Goal: Task Accomplishment & Management: Use online tool/utility

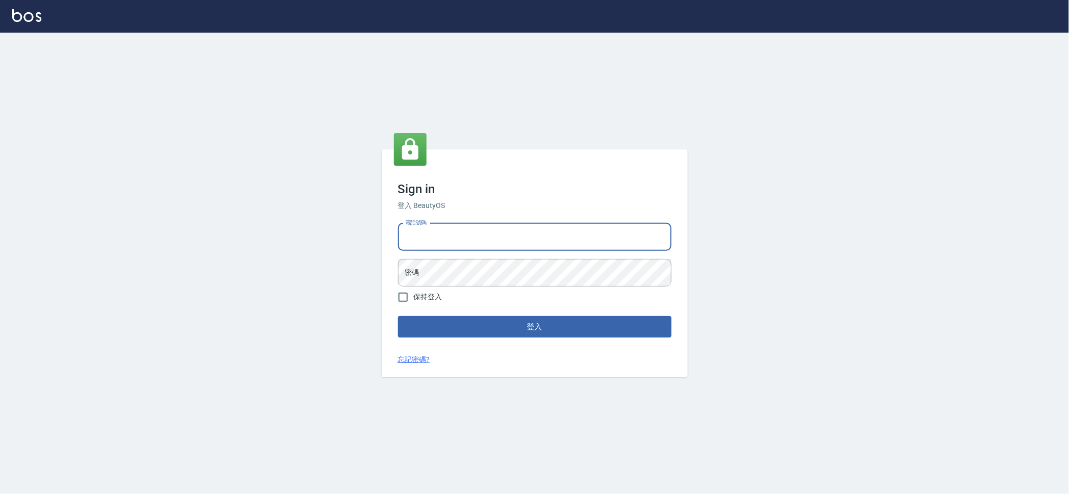
click at [462, 232] on input "電話號碼" at bounding box center [534, 237] width 273 height 28
type input "0223709007"
drag, startPoint x: 338, startPoint y: 406, endPoint x: 222, endPoint y: 421, distance: 117.3
drag, startPoint x: 222, startPoint y: 421, endPoint x: 1008, endPoint y: 242, distance: 806.3
click at [1008, 242] on div "Sign in 登入 BeautyOS 電話號碼 [PHONE_NUMBER] 電話號碼 密碼 密碼 保持登入 登入 忘記密碼?" at bounding box center [534, 264] width 1069 height 462
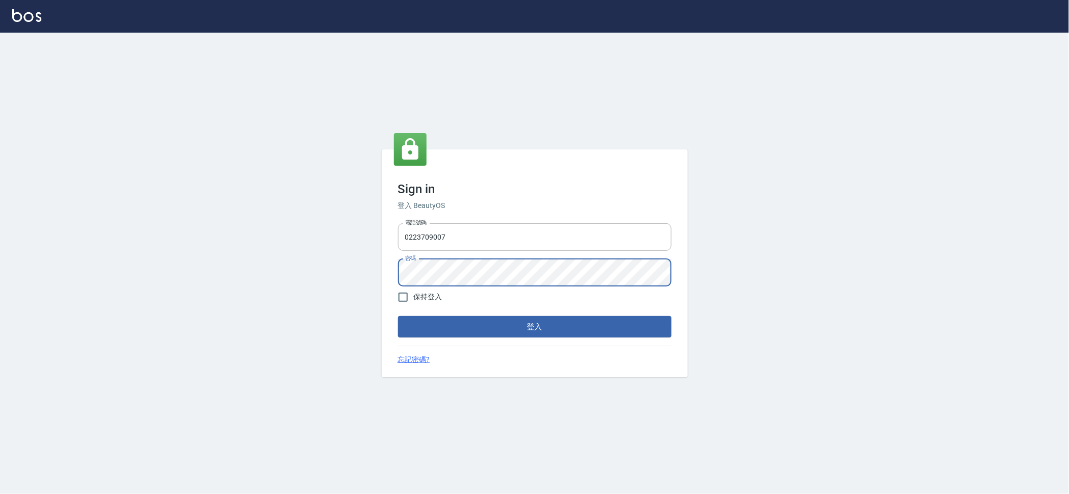
click at [398, 316] on button "登入" at bounding box center [534, 326] width 273 height 21
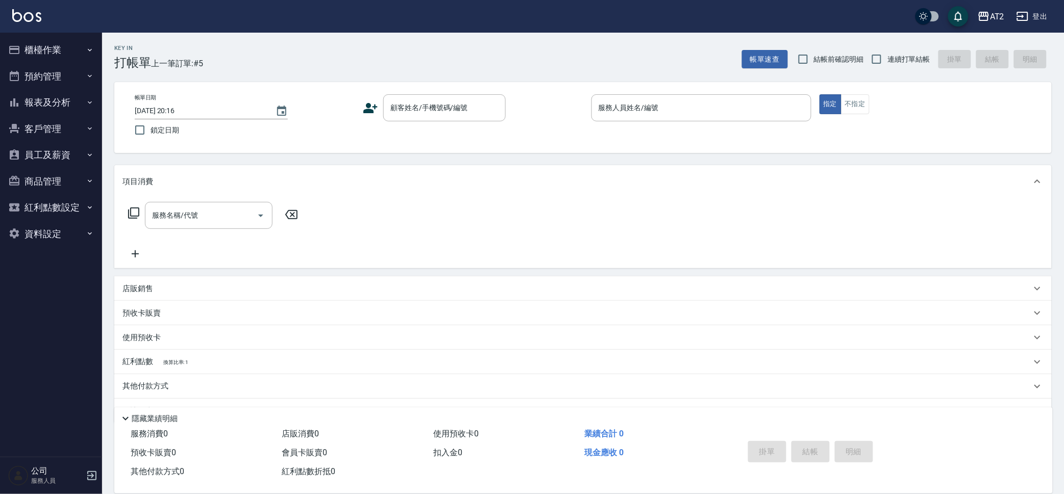
click at [921, 62] on span "連續打單結帳" at bounding box center [908, 59] width 43 height 11
click at [887, 62] on input "連續打單結帳" at bounding box center [876, 58] width 21 height 21
checkbox input "true"
click at [407, 107] on input "顧客姓名/手機號碼/編號" at bounding box center [437, 108] width 98 height 18
click at [669, 483] on div "服務消費 0 店販消費 0 使用預收卡 0 業績合計 0 預收卡販賣 0 會員卡販賣 0 扣入金 0 現金應收 0 其他付款方式 0 紅利點數折抵 0 掛單 …" at bounding box center [583, 459] width 938 height 69
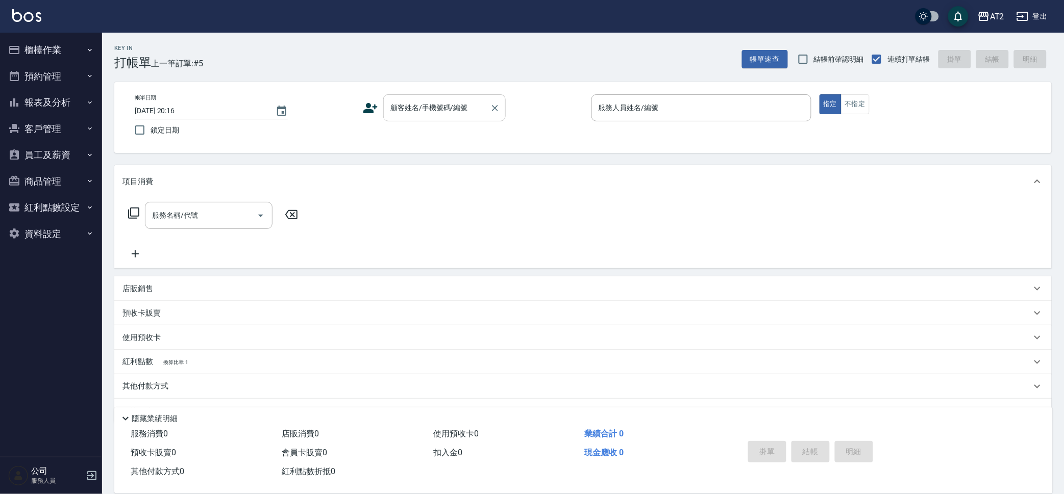
click at [424, 107] on input "顧客姓名/手機號碼/編號" at bounding box center [437, 108] width 98 height 18
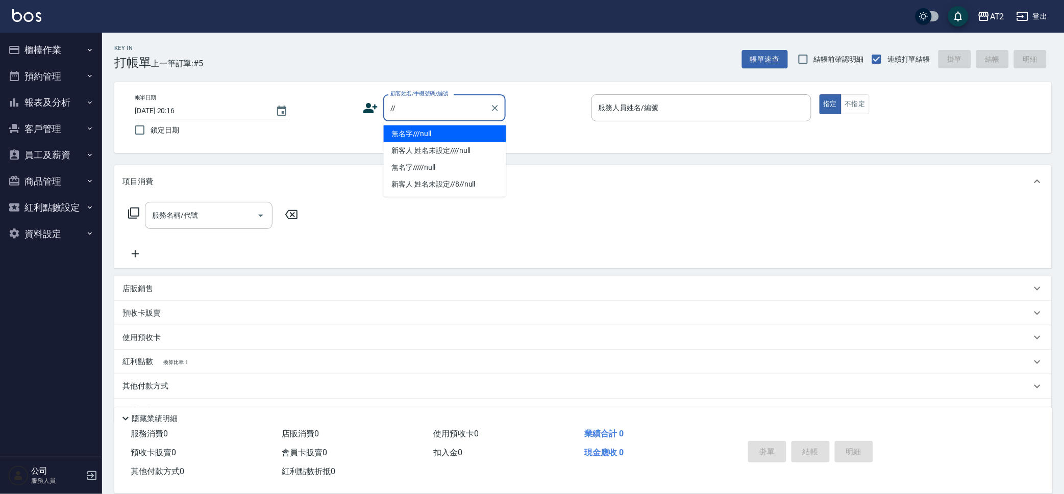
type input "無名字///null"
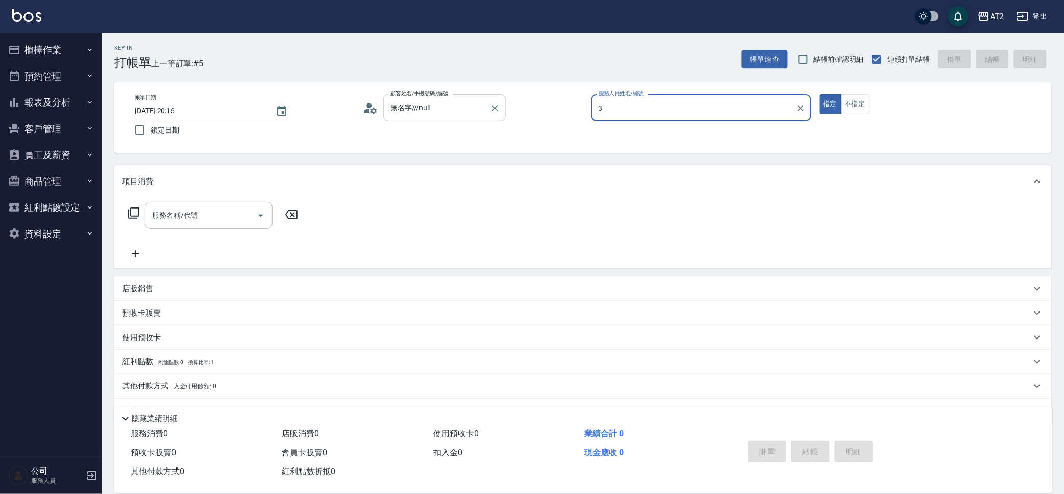
type input "37"
type input "新客人 姓名未設定////null"
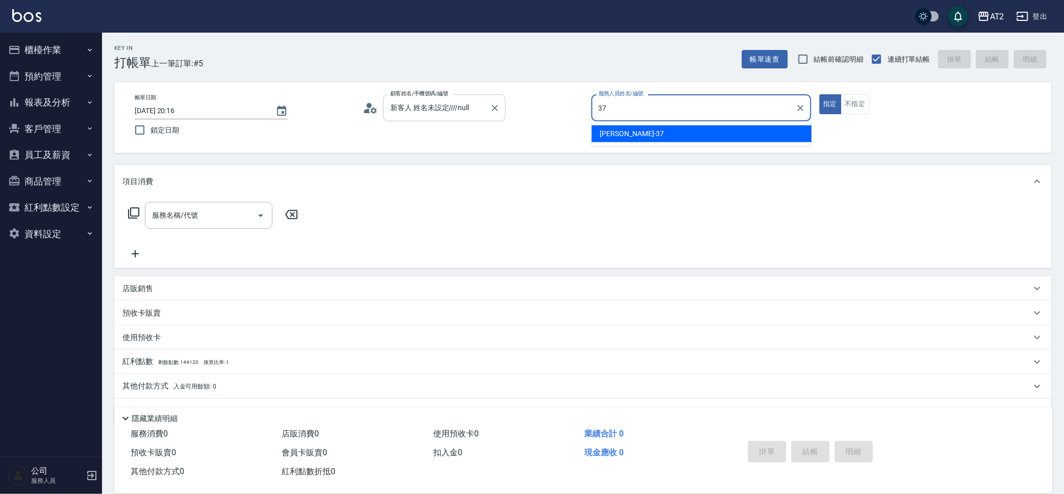
type input "[PERSON_NAME]-37"
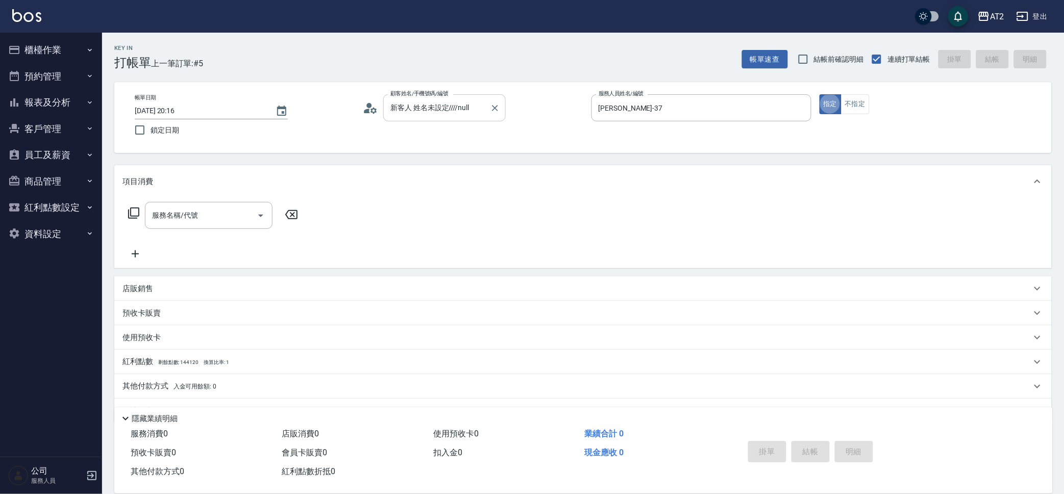
type button "true"
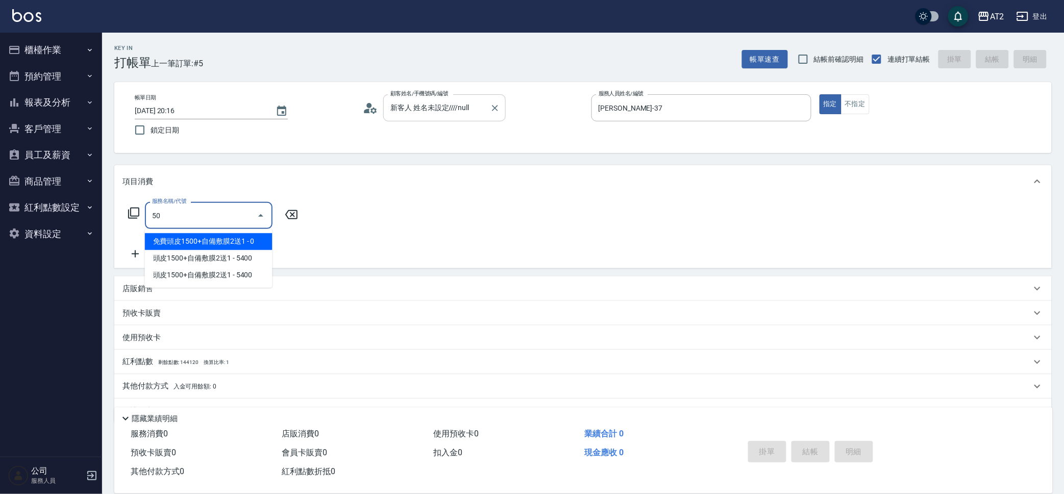
type input "501"
type input "100"
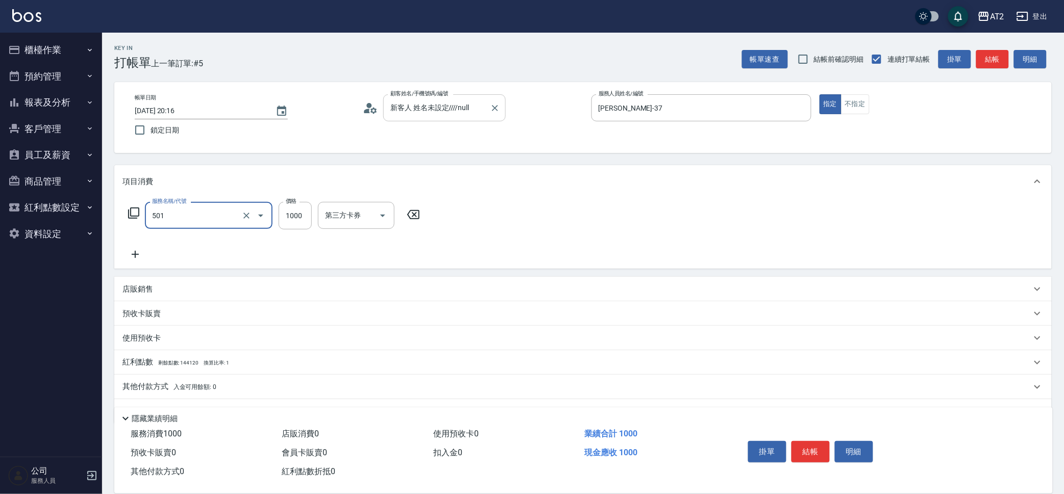
type input "染髮(501)"
type input "0"
type input "19"
type input "10"
type input "199"
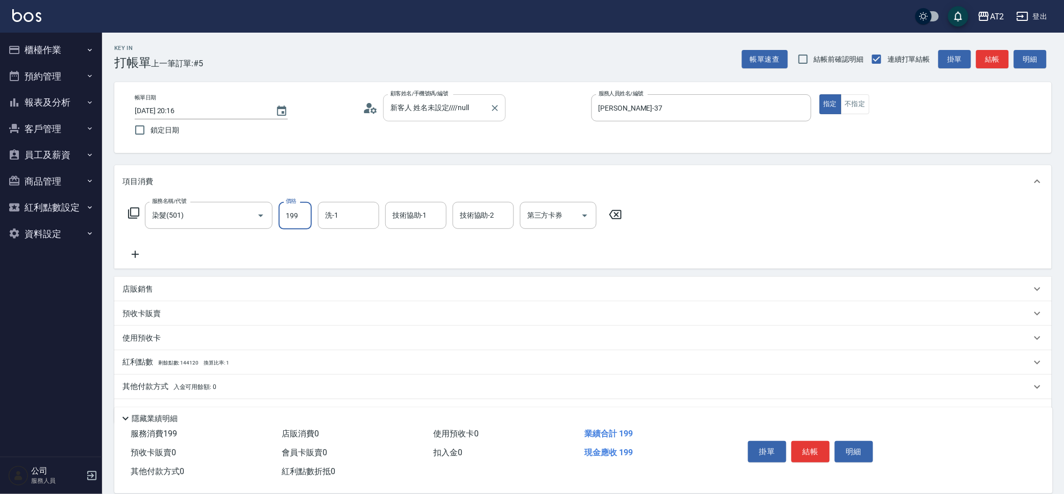
type input "190"
type input "1999"
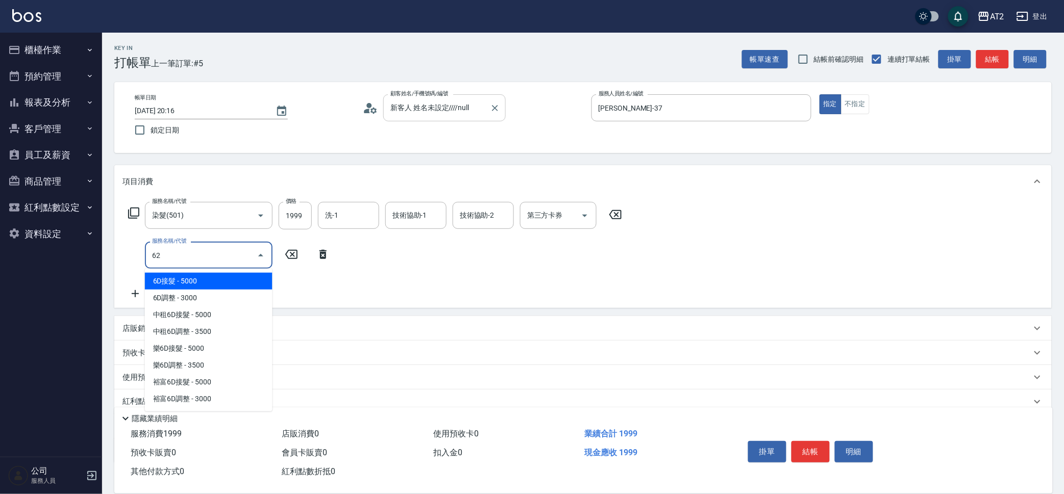
type input "629"
type input "540"
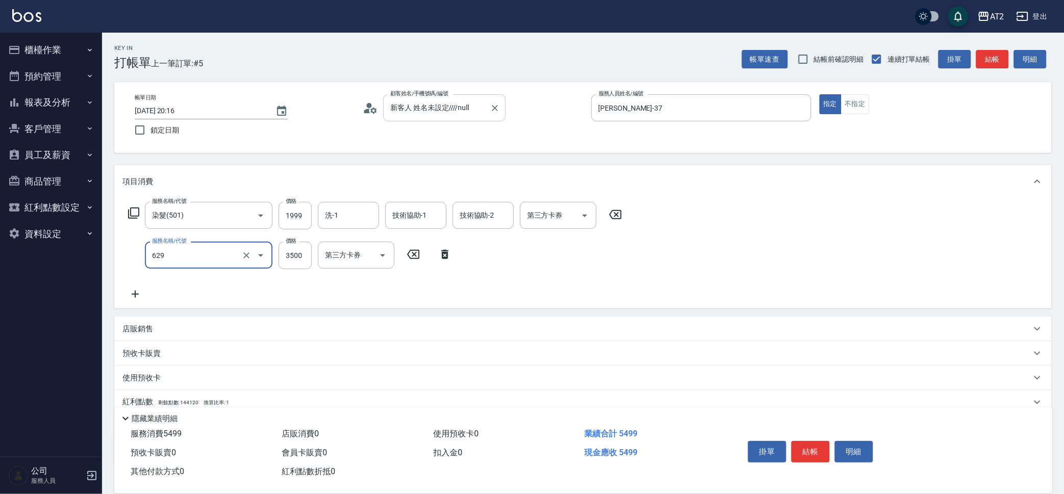
type input "京煥羽護髮中(629)"
type input "200"
type input "360"
type input "230"
type input "3600"
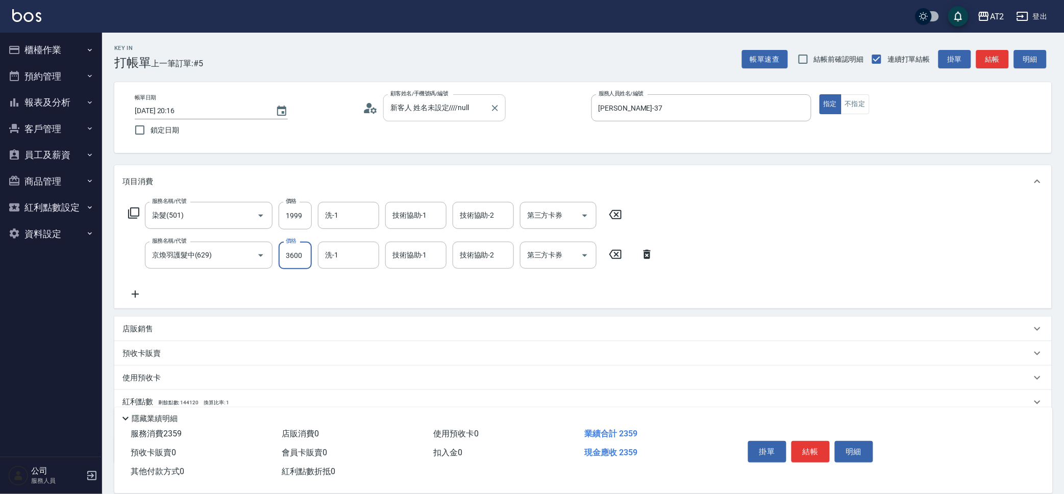
type input "550"
type input "3600"
click at [296, 325] on div "店販銷售" at bounding box center [576, 329] width 909 height 11
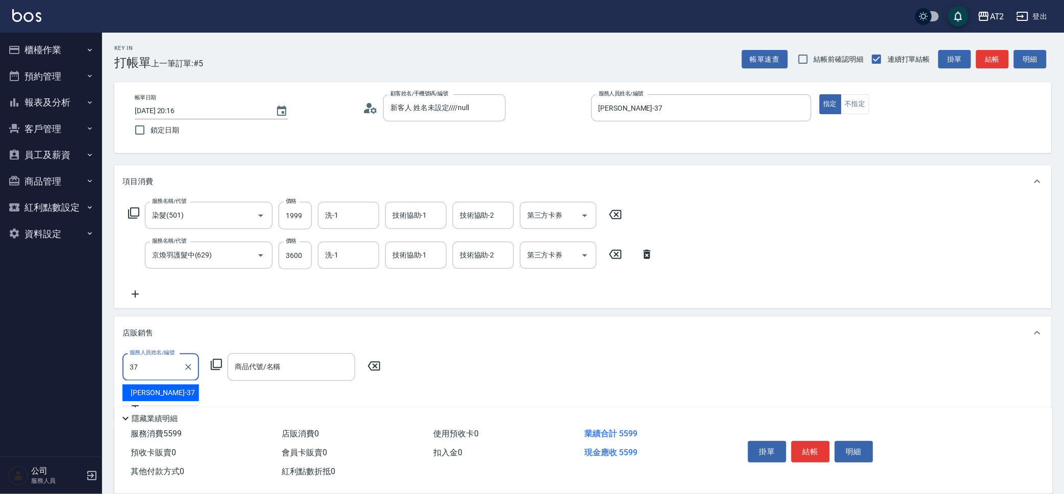
type input "[PERSON_NAME]-37"
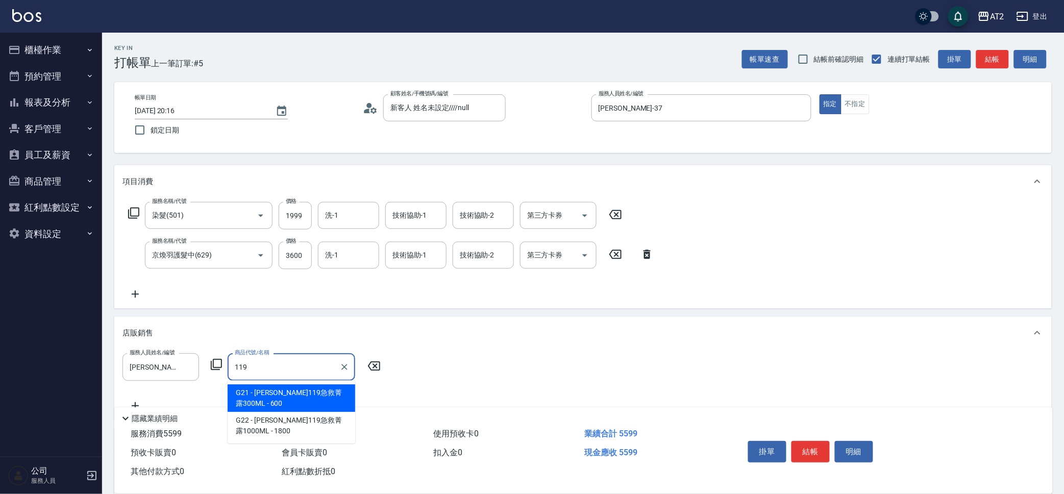
type input "[PERSON_NAME]119急救菁露300ML"
type input "610"
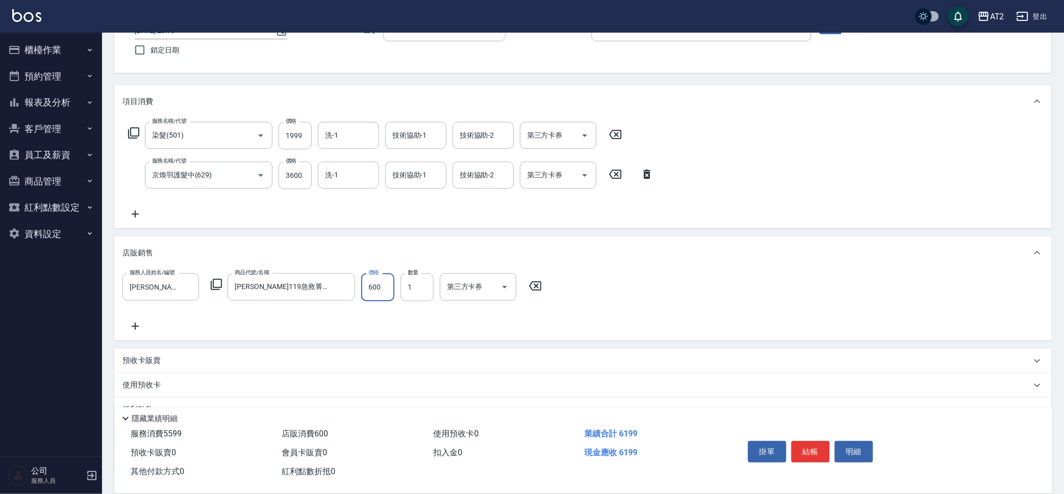
scroll to position [153, 0]
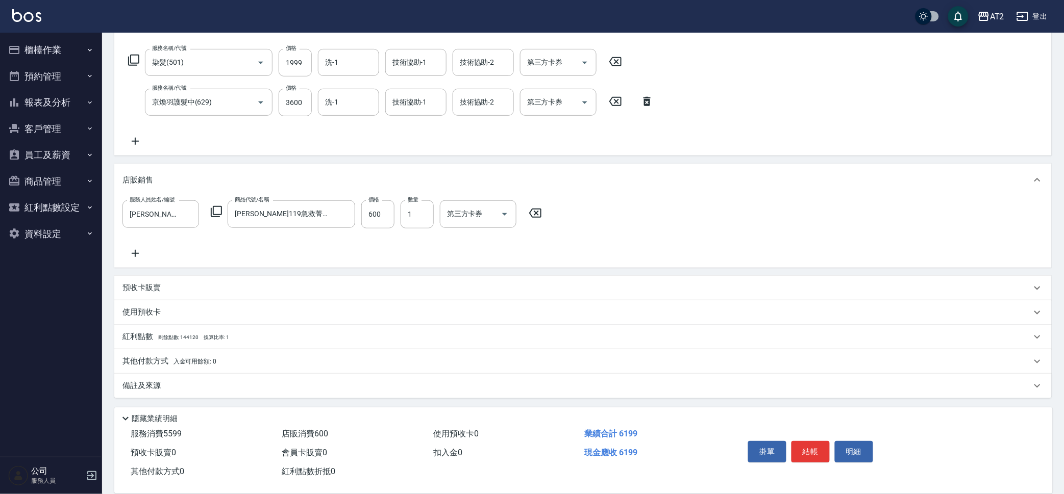
click at [274, 365] on div "其他付款方式 入金可用餘額: 0" at bounding box center [576, 361] width 909 height 11
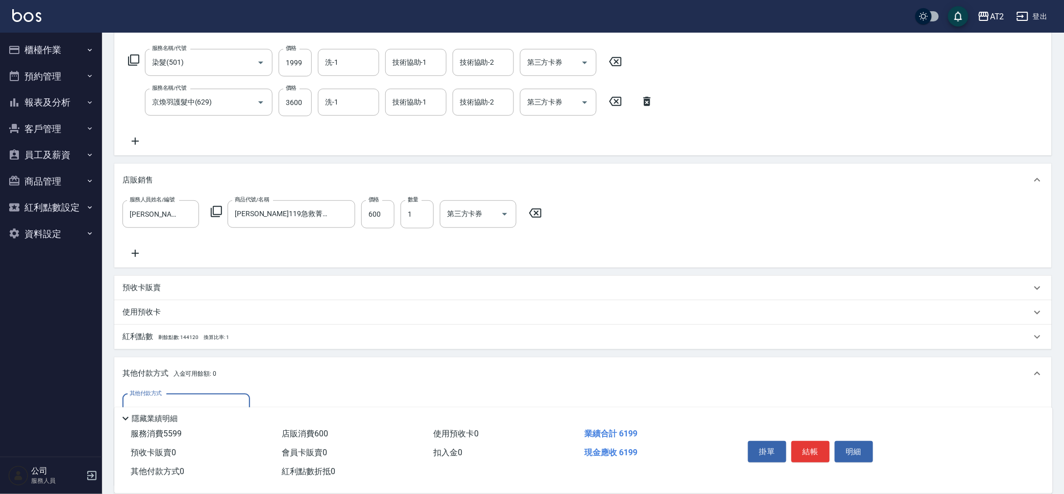
scroll to position [0, 0]
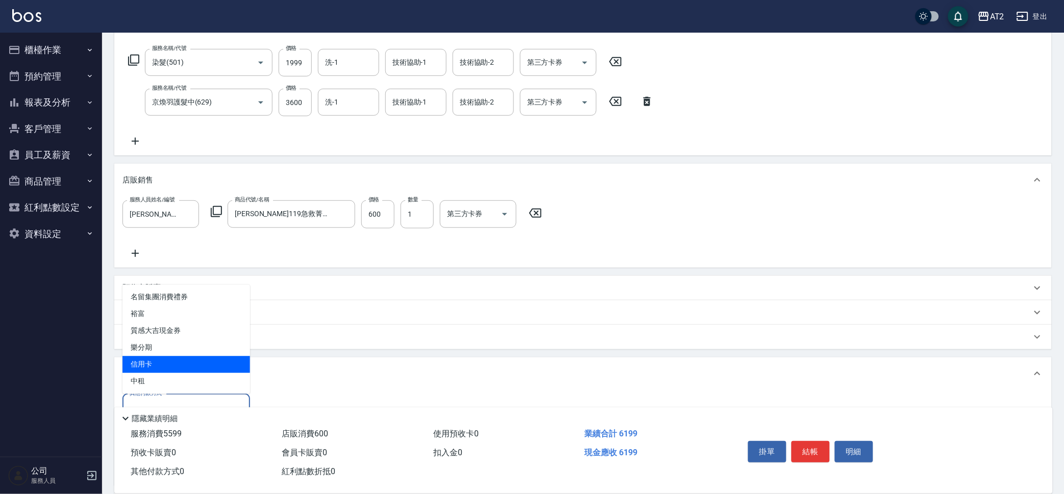
type input "信用卡"
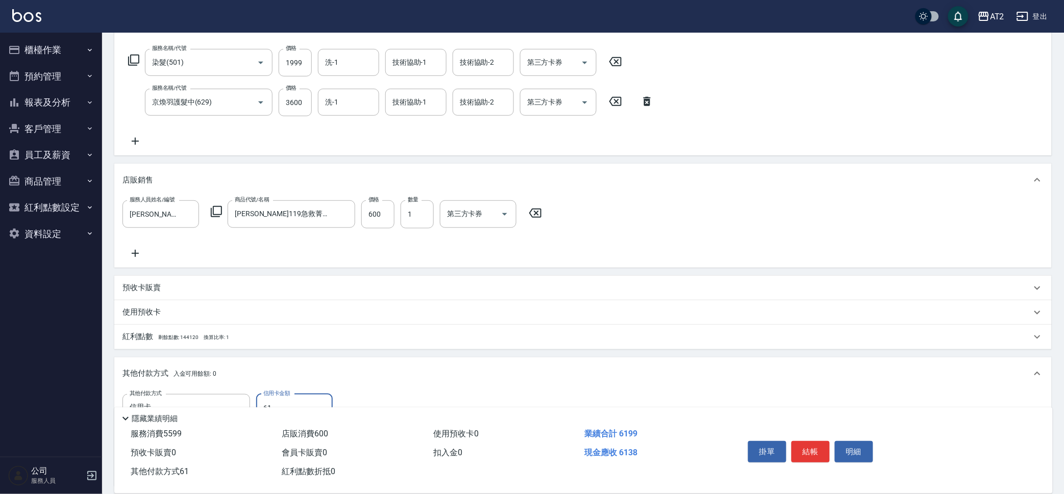
type input "619"
type input "0"
type input "6199"
type input "[DATE] 20:17"
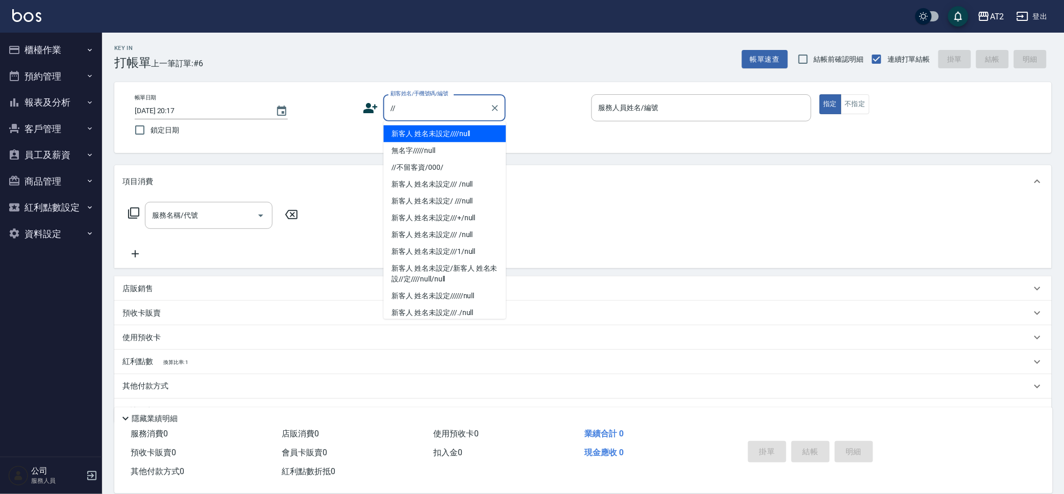
type input "新客人 姓名未設定////null"
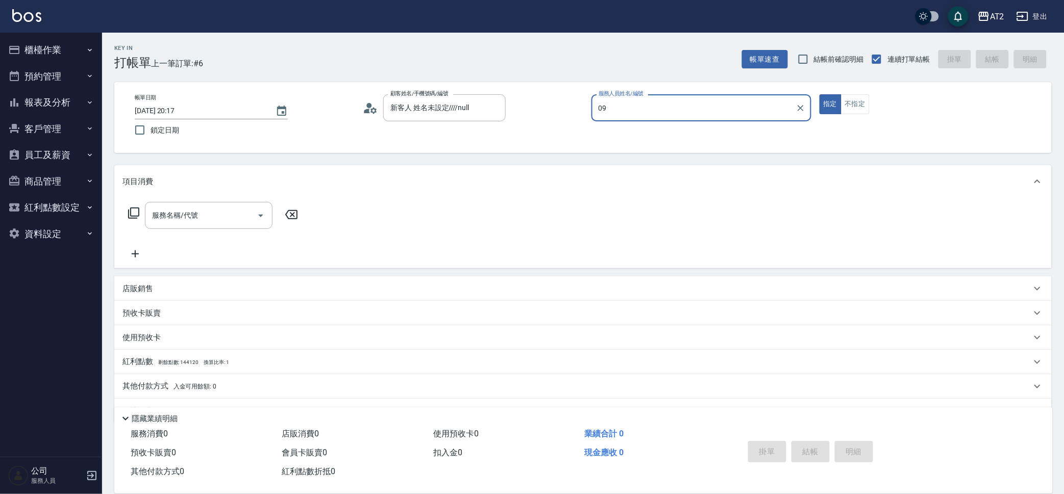
type input "Winnie-09"
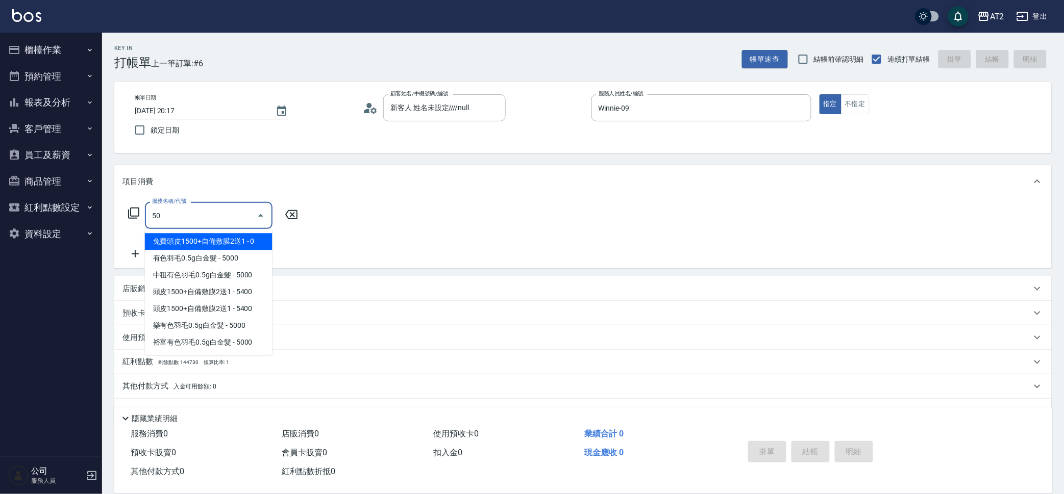
type input "501"
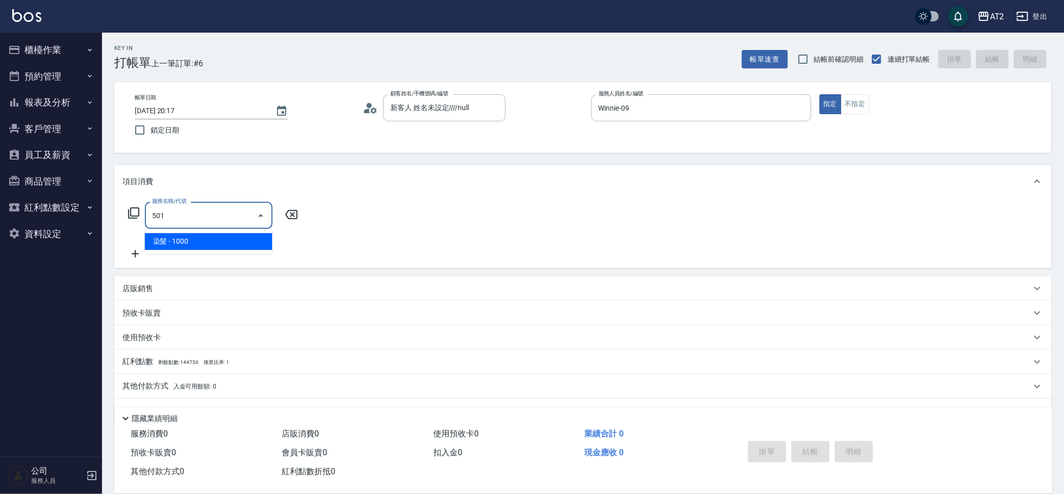
type input "100"
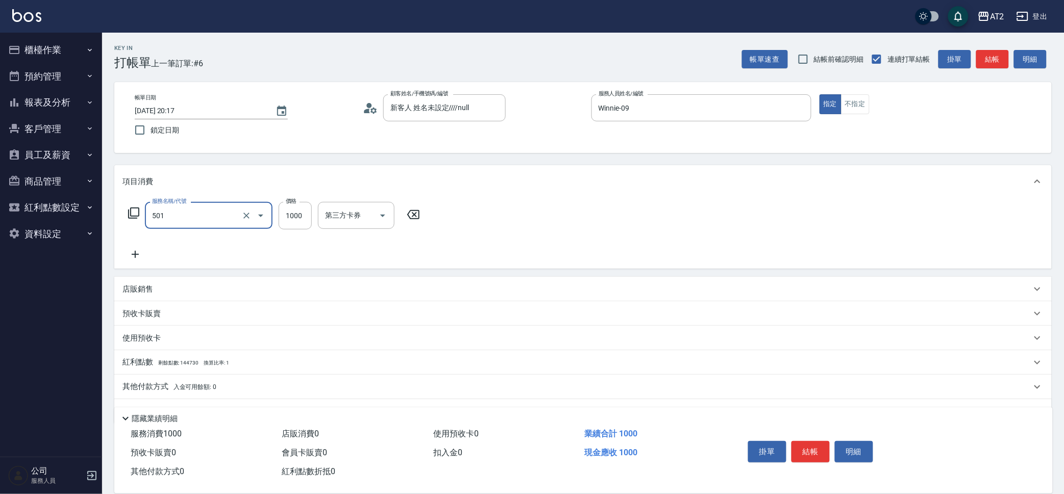
type input "染髮(501)"
type input "0"
type input "27"
type input "20"
type input "279"
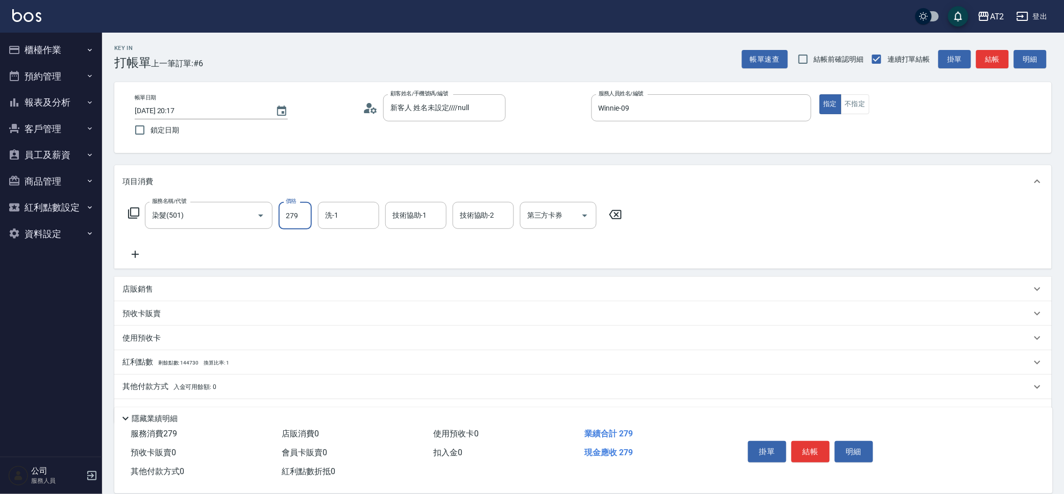
type input "270"
type input "2799"
type input "小安-30"
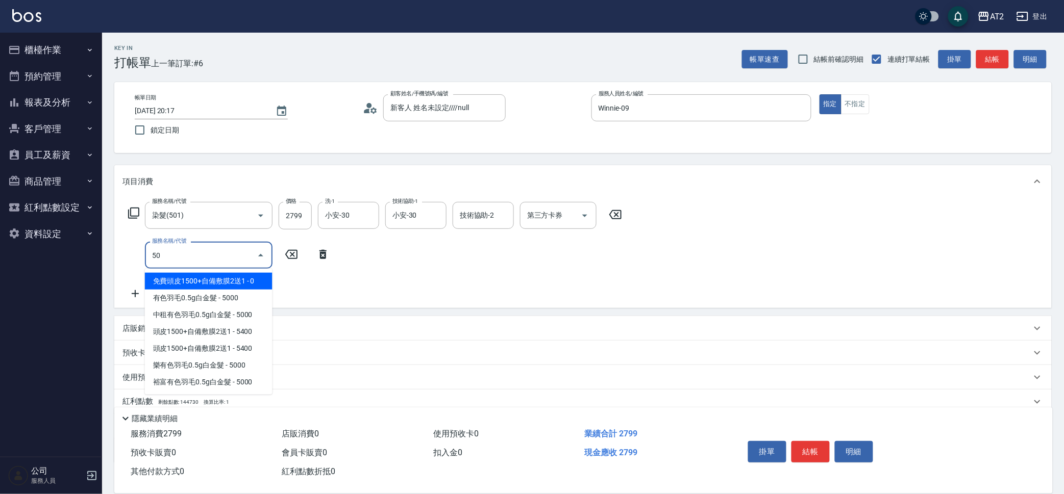
type input "502"
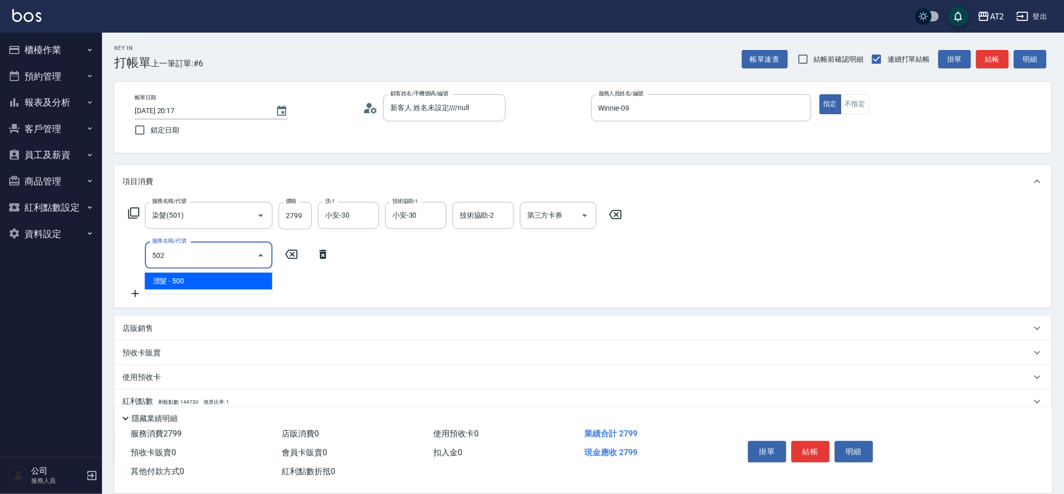
type input "320"
type input "漂髮(502)"
type input "270"
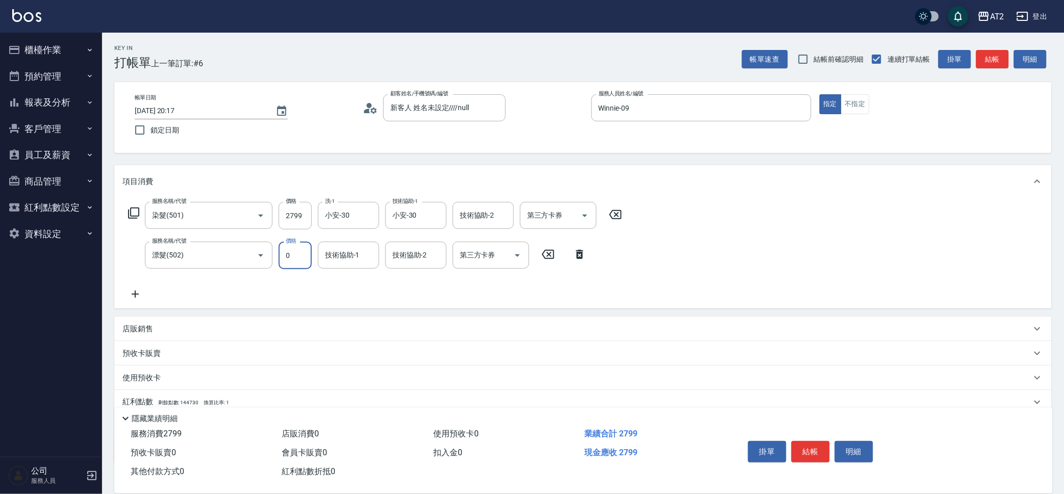
type input "0"
type input "小安-30"
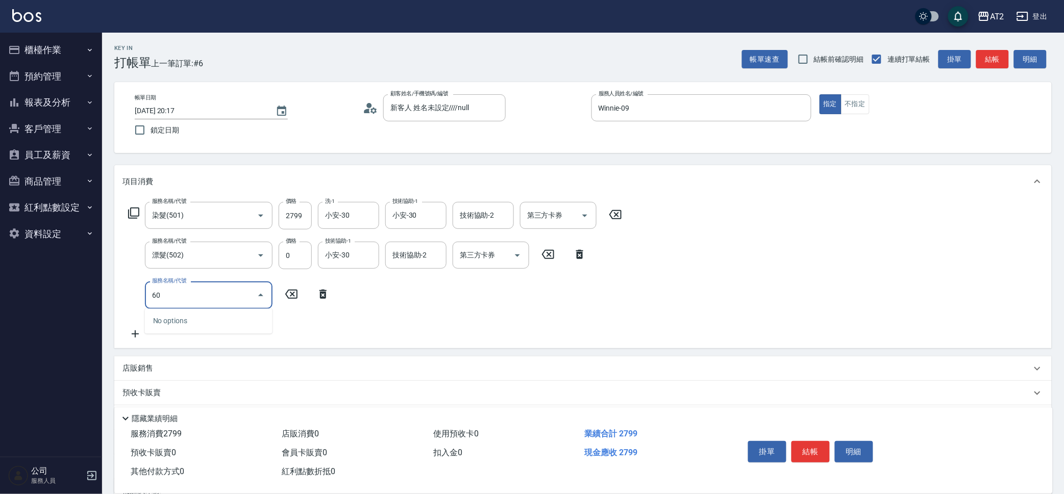
type input "601"
type input "370"
type input "自備護髮(601)"
type input "280"
type input "27"
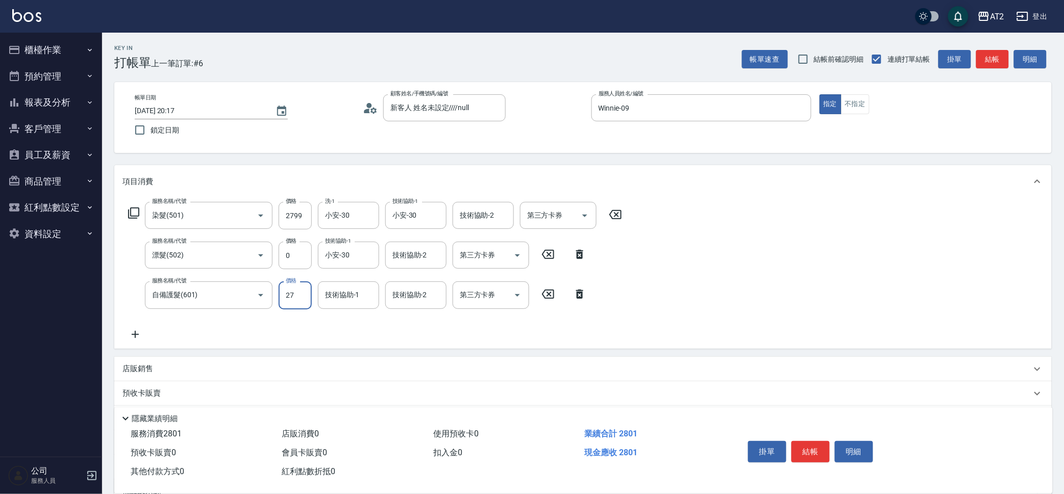
type input "300"
type input "270"
type input "540"
type input "2700"
type input "小安-30"
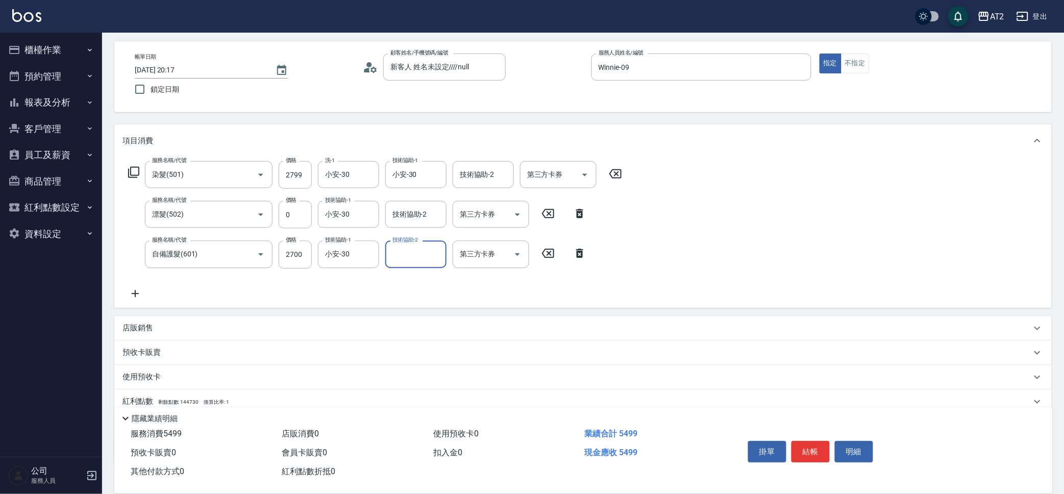
scroll to position [64, 0]
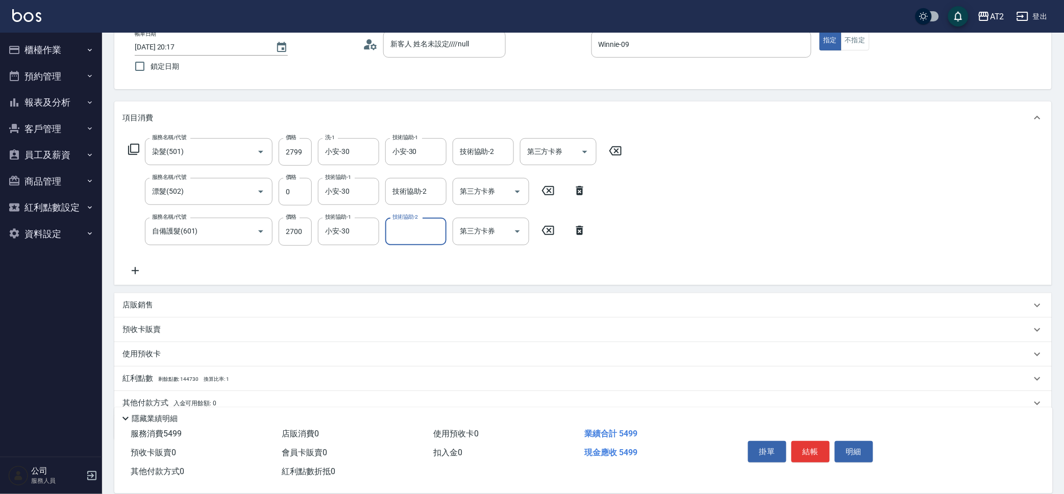
click at [253, 374] on div "紅利點數 剩餘點數: 144730 換算比率: 1" at bounding box center [576, 378] width 909 height 11
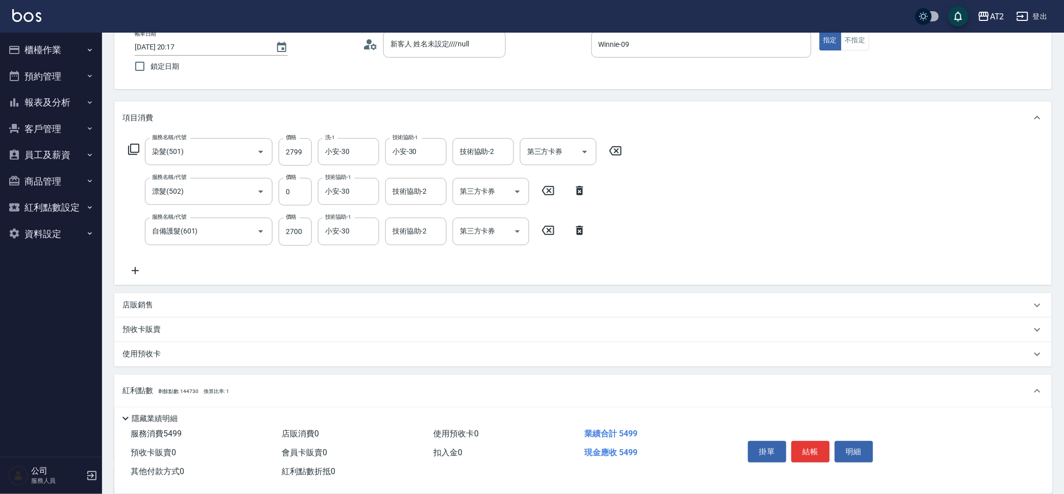
click at [253, 375] on div "紅利點數 剩餘點數: 144730 換算比率: 1" at bounding box center [582, 391] width 937 height 33
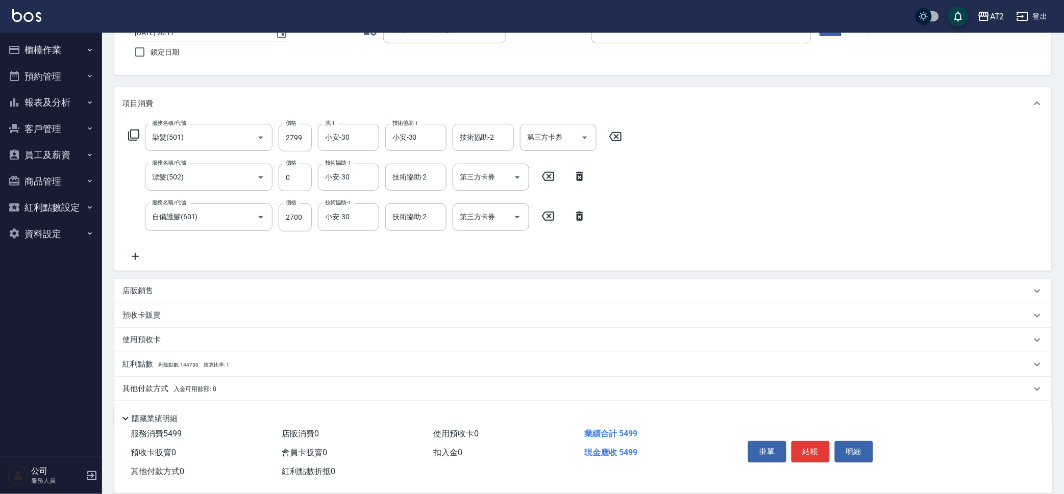
scroll to position [105, 0]
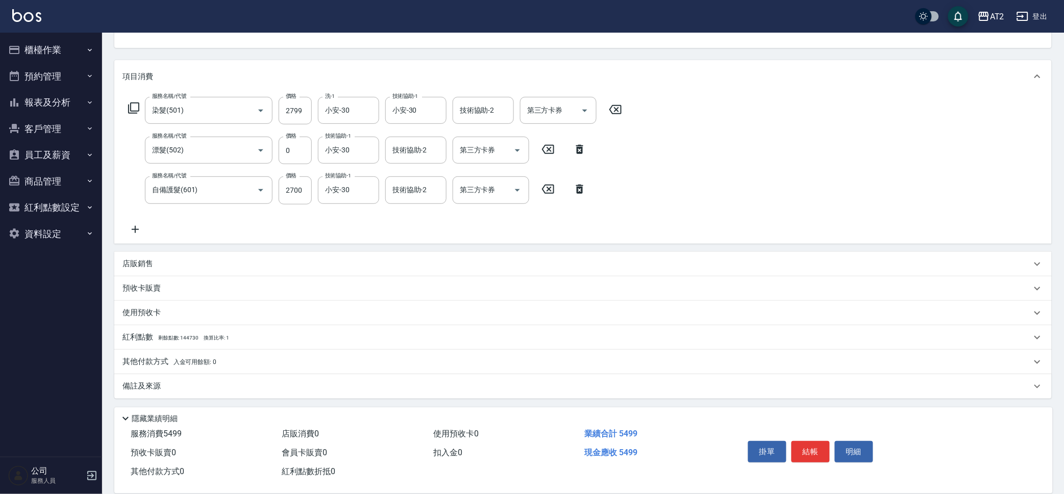
click at [259, 358] on div "其他付款方式 入金可用餘額: 0" at bounding box center [576, 362] width 909 height 11
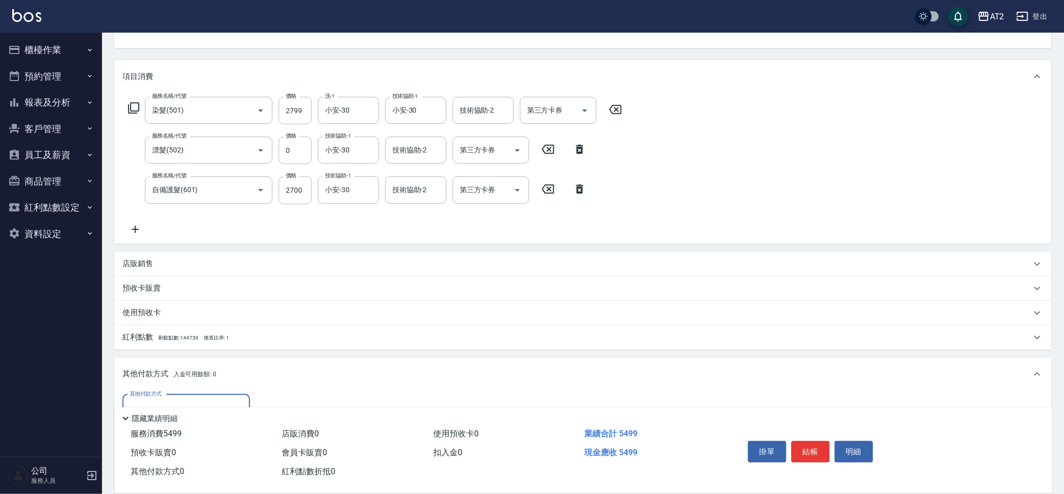
scroll to position [1, 0]
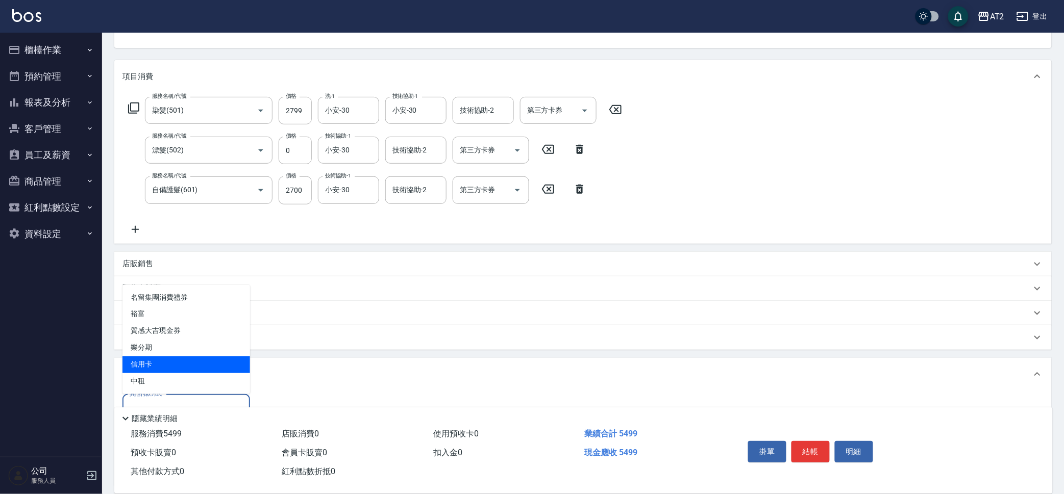
type input "信用卡"
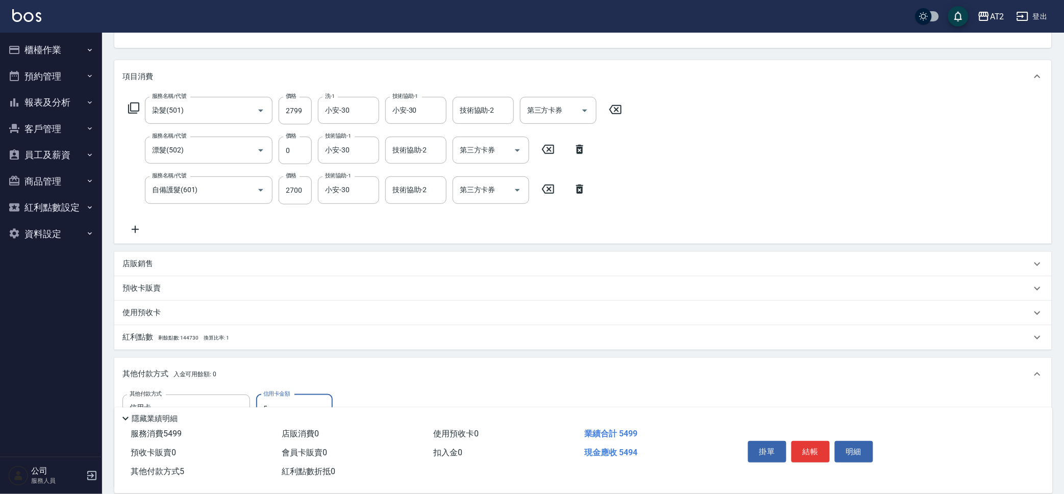
type input "54"
type input "490"
type input "549"
type input "0"
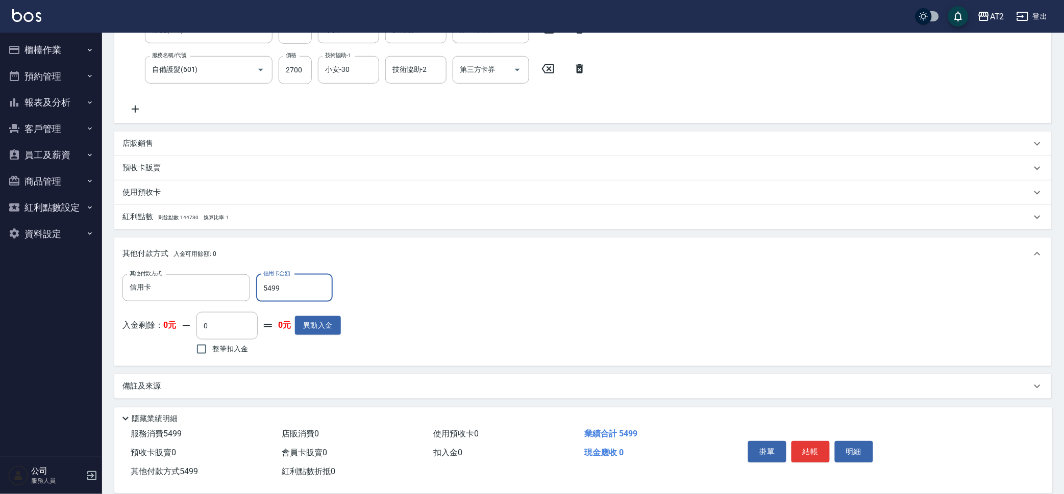
scroll to position [0, 0]
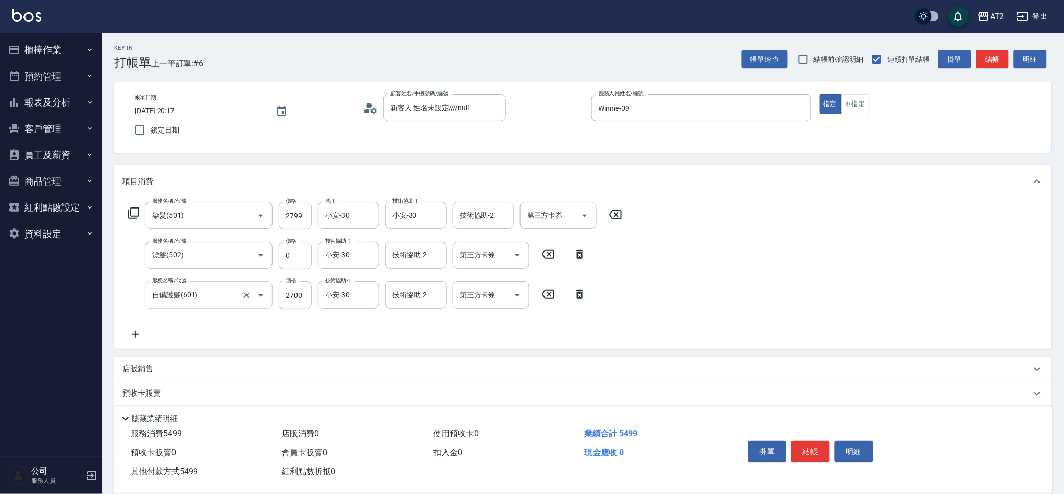
type input "5499"
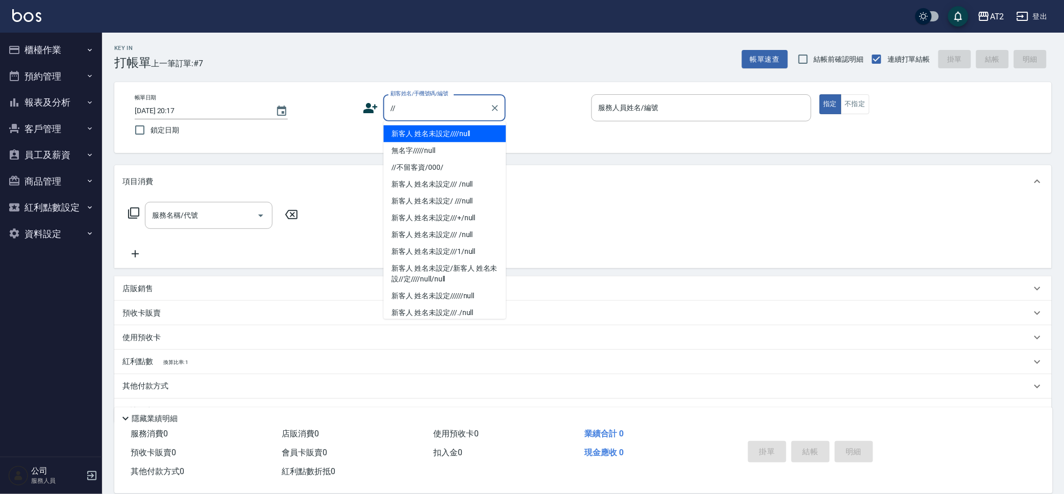
type input "新客人 姓名未設定////null"
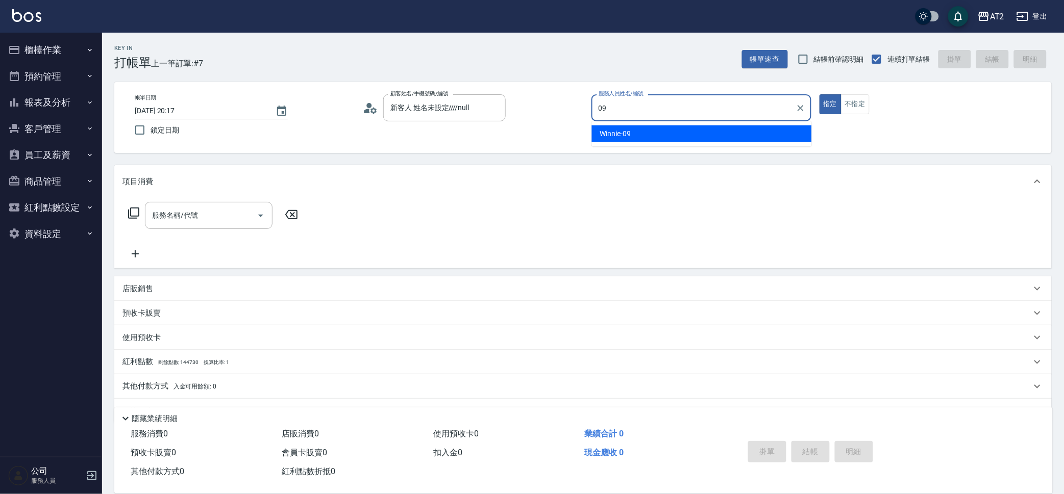
type input "Winnie-09"
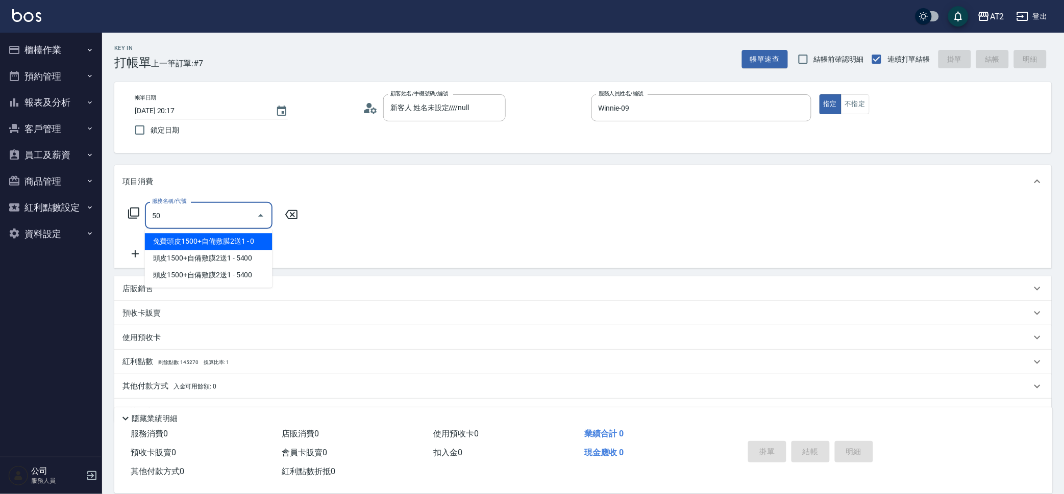
type input "501"
type input "100"
type input "染髮(501)"
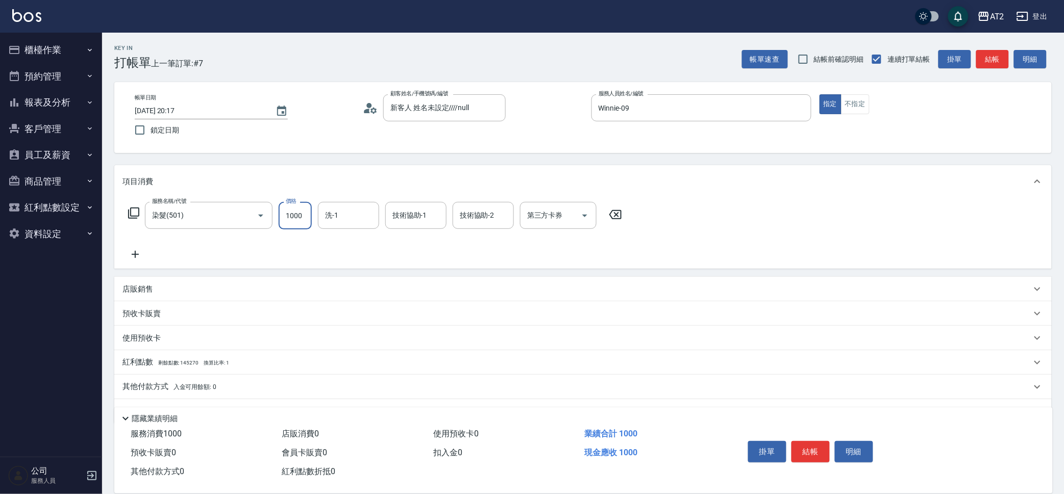
type input "0"
type input "20"
type input "209"
type input "200"
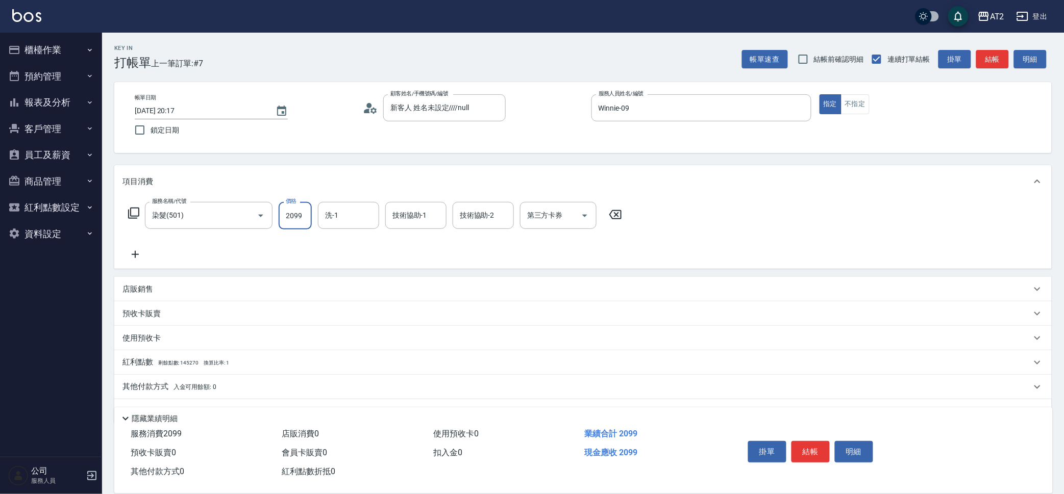
type input "2099"
type input "小安-30"
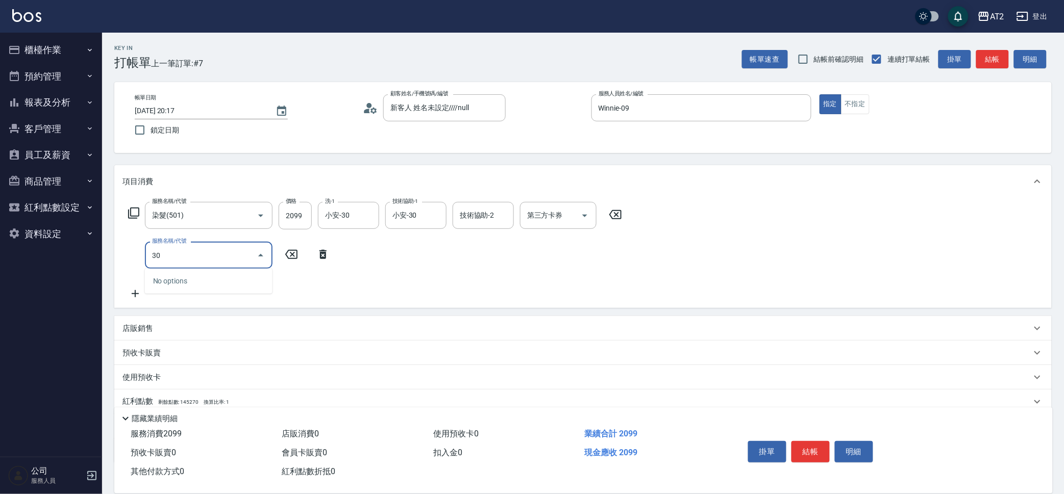
type input "301"
type input "350"
type input "燙髮(301)"
type input "210"
type input "27"
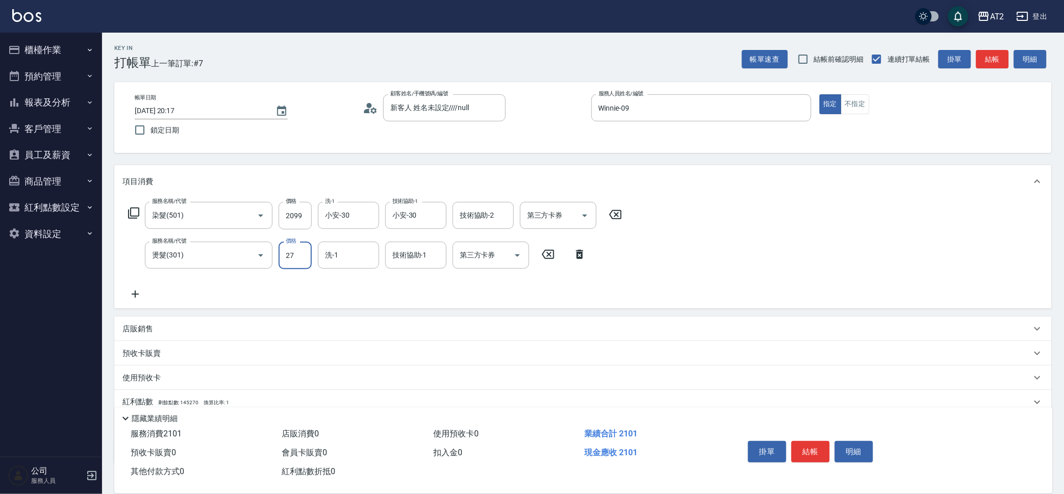
type input "230"
type input "279"
type input "480"
type input "2799"
type input "小安-30"
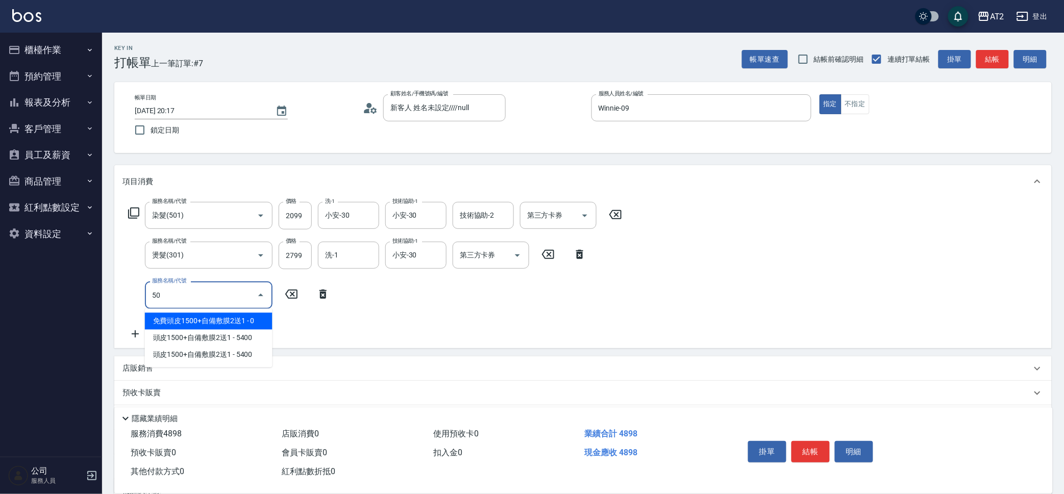
type input "502"
type input "530"
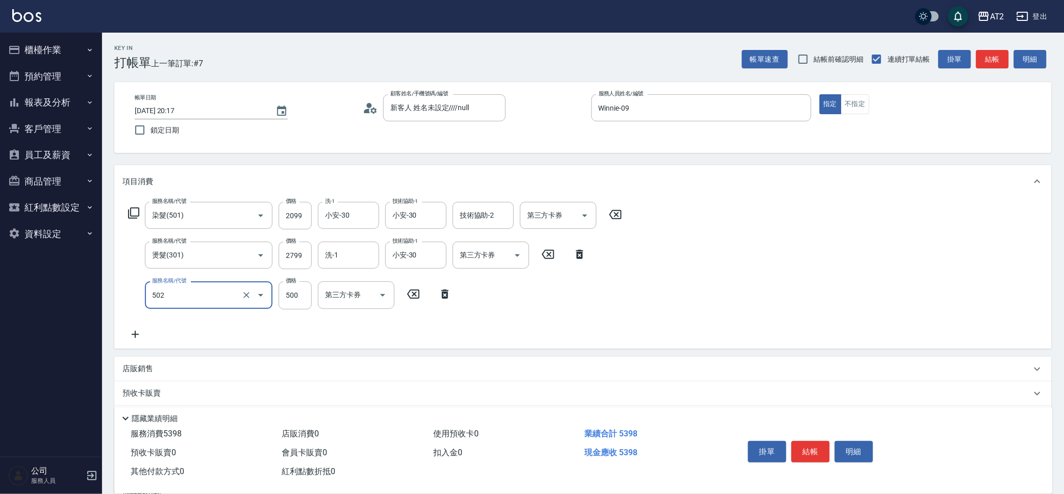
type input "漂髮(502)"
type input "480"
type input "0"
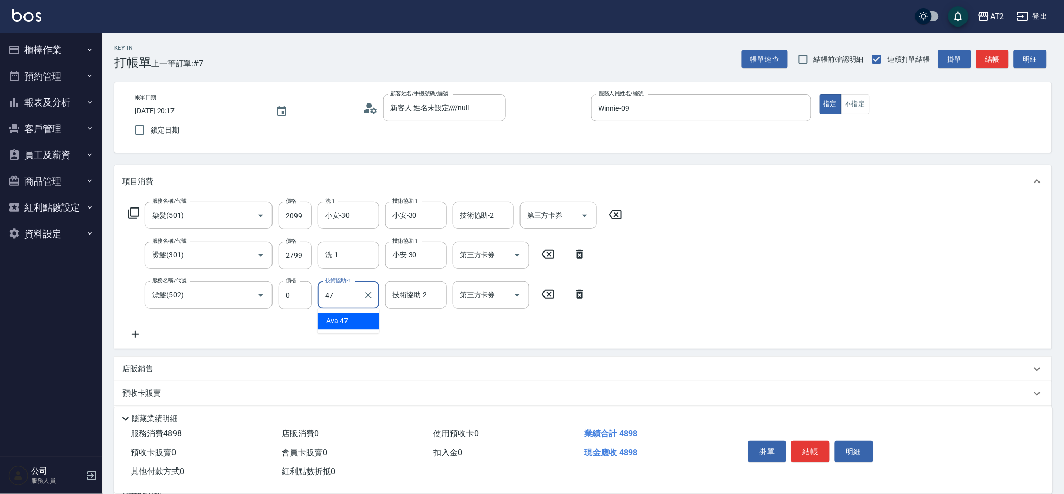
type input "Ava-47"
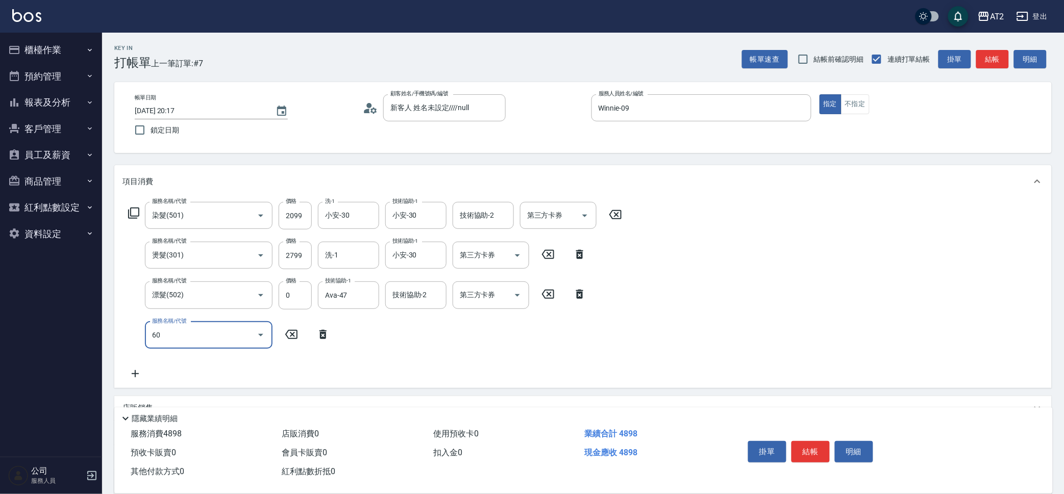
type input "601"
type input "580"
type input "自備護髮(601)"
type input "490"
type input "270"
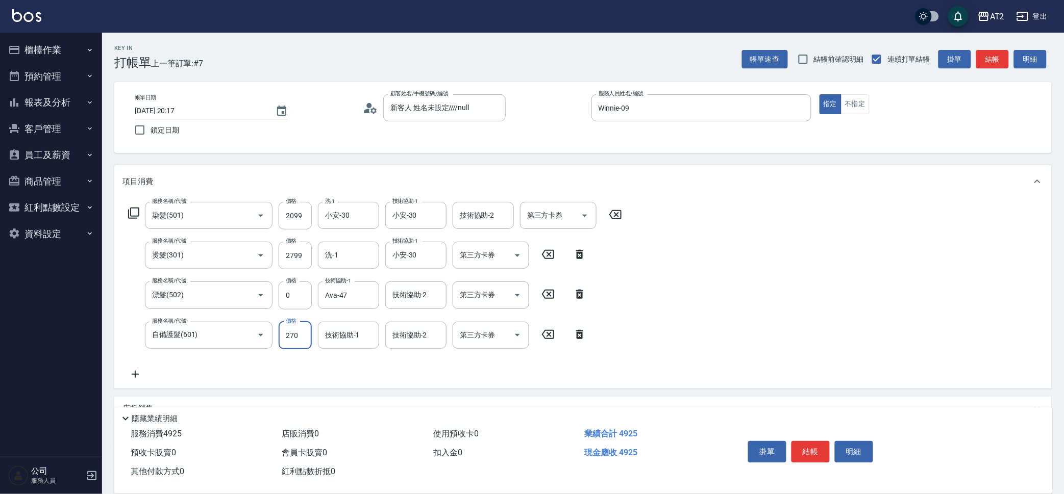
type input "750"
type input "2700"
type input "小安-30"
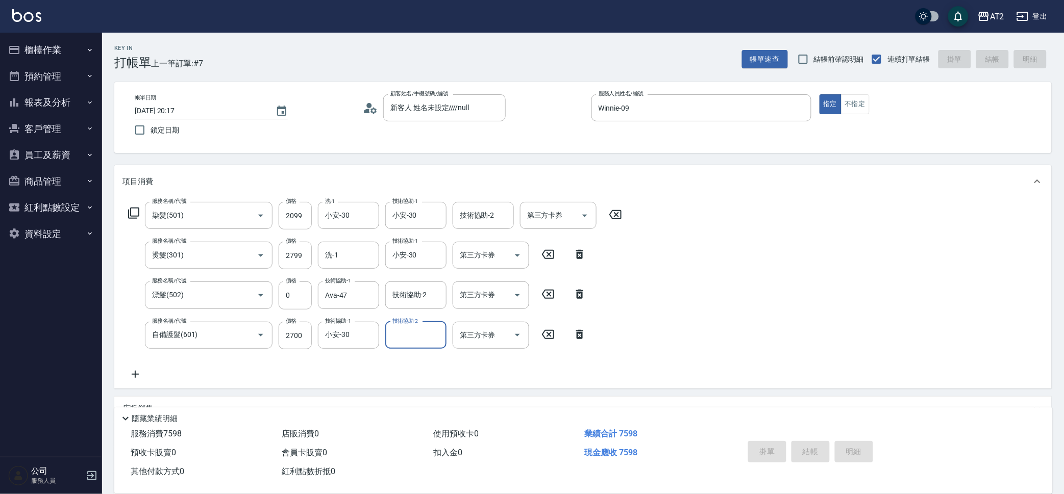
type input "[DATE] 20:18"
type input "0"
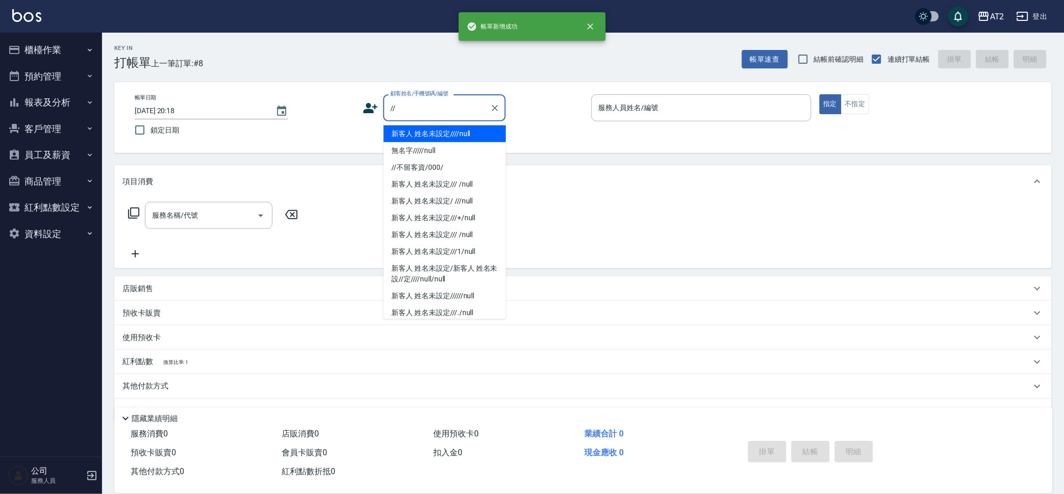
type input "新客人 姓名未設定////null"
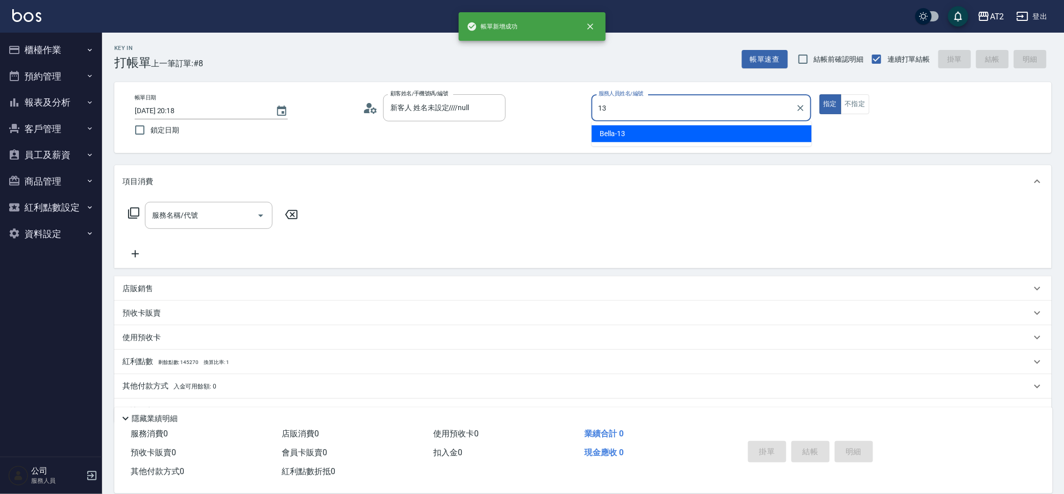
type input "Bella-13"
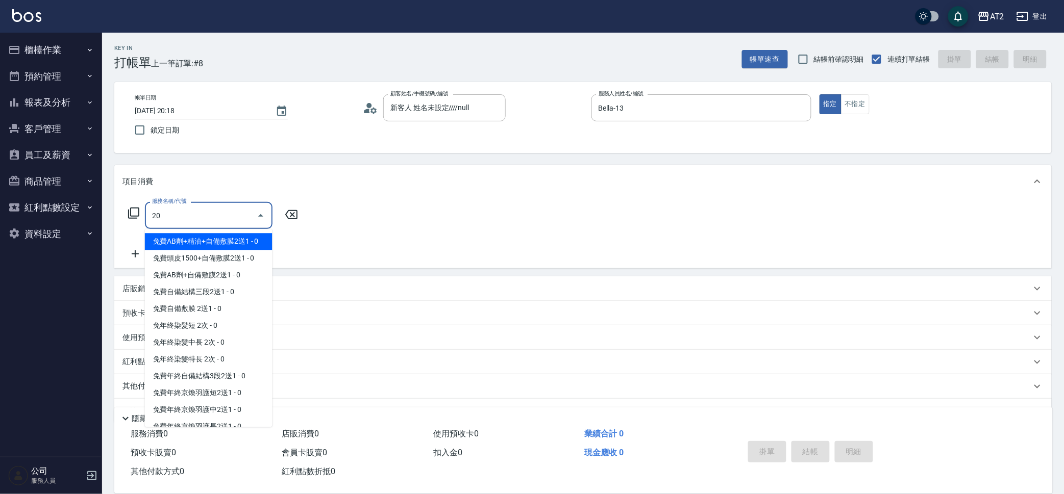
type input "201"
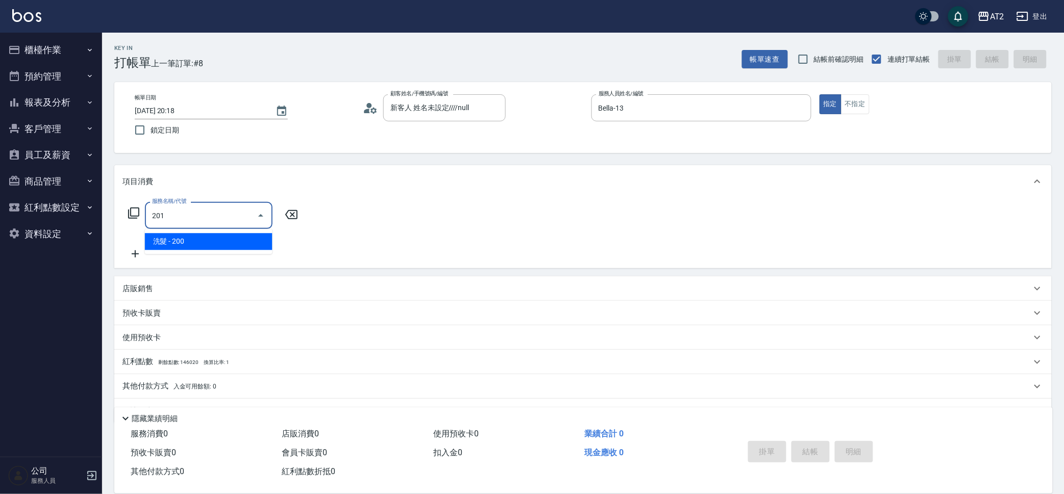
type input "20"
type input "洗髮(201)"
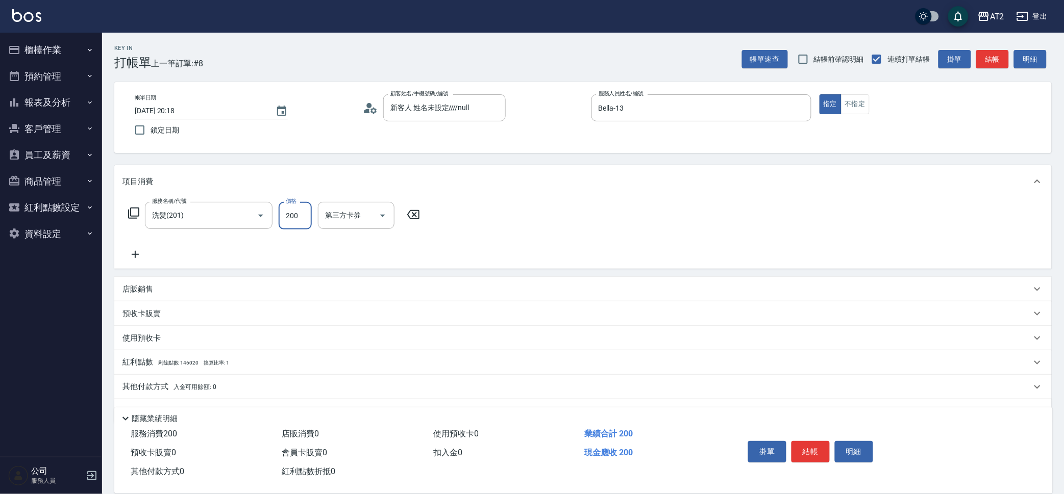
type input "0"
type input "30"
type input "300"
type input "Ivy-48"
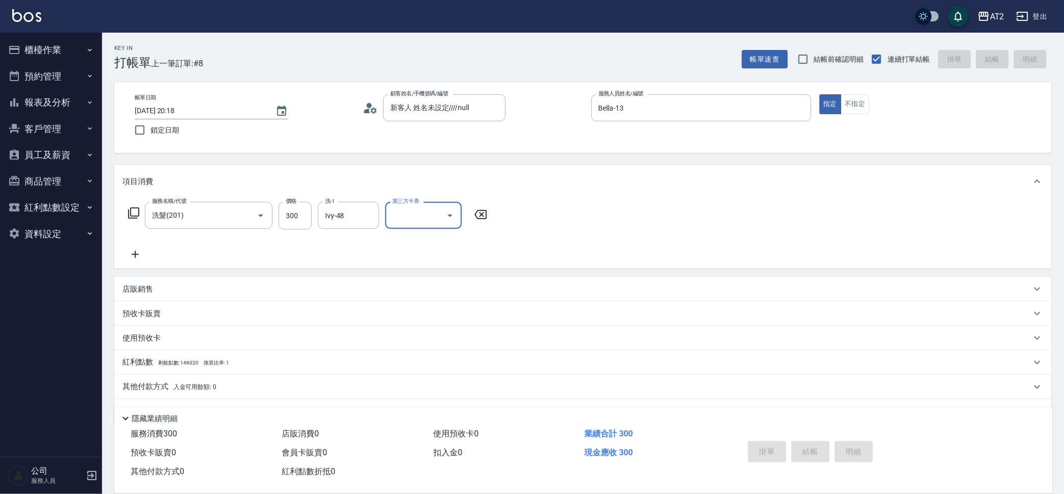
type input "0"
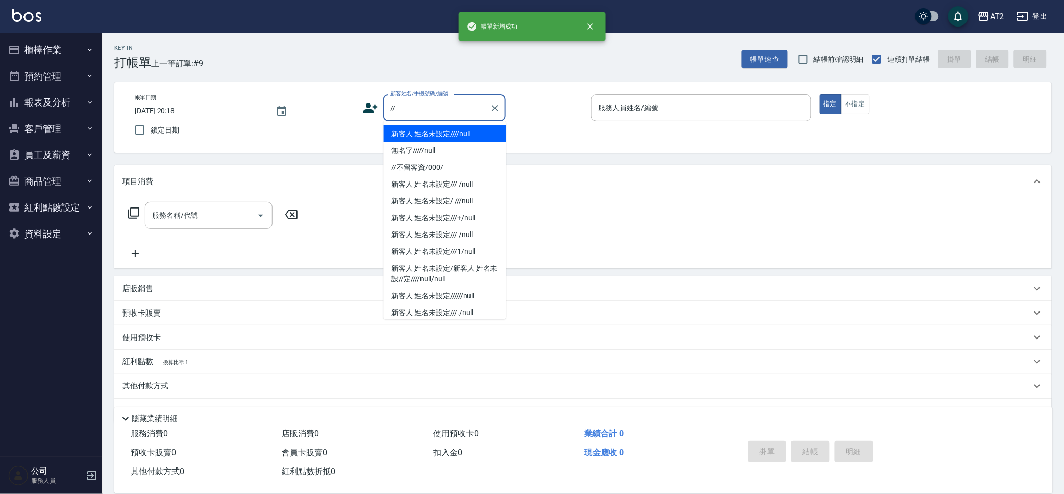
type input "新客人 姓名未設定////null"
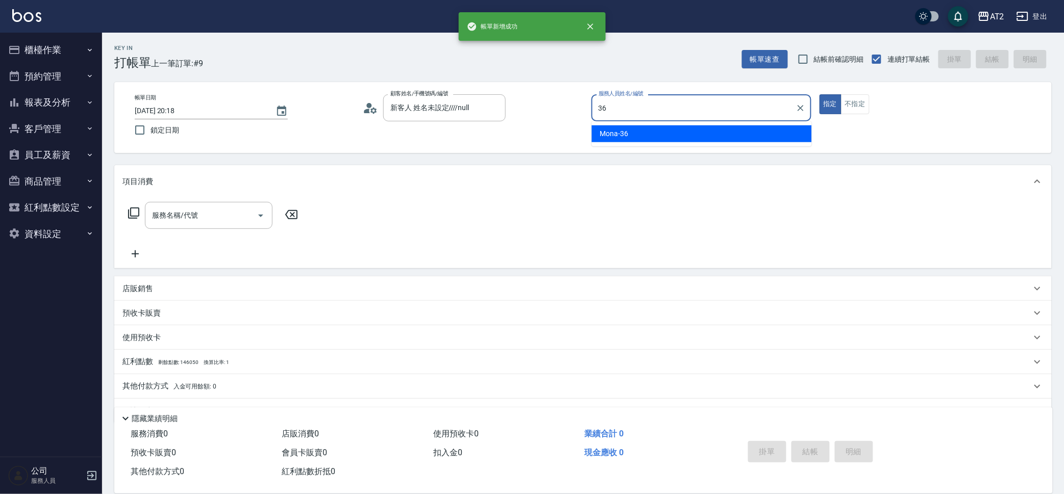
type input "Mona-36"
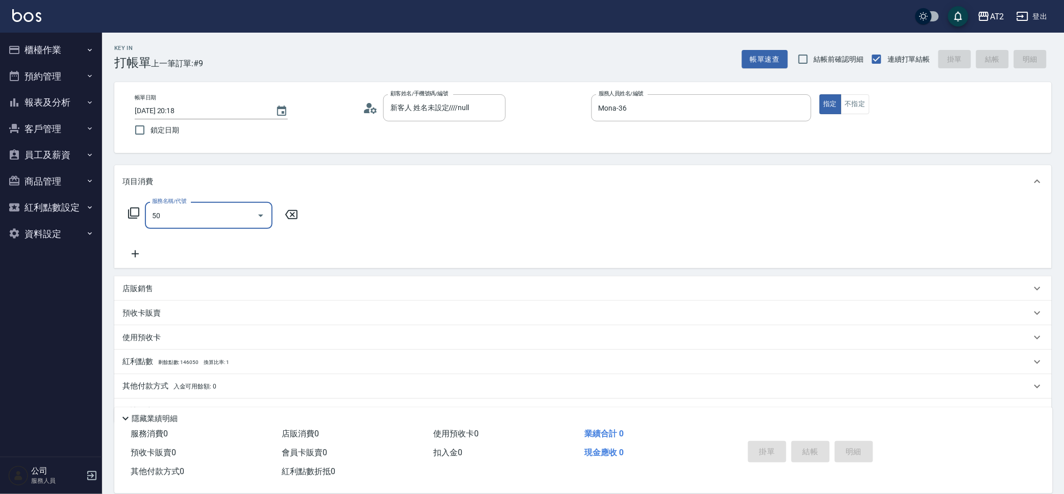
type input "501"
type input "100"
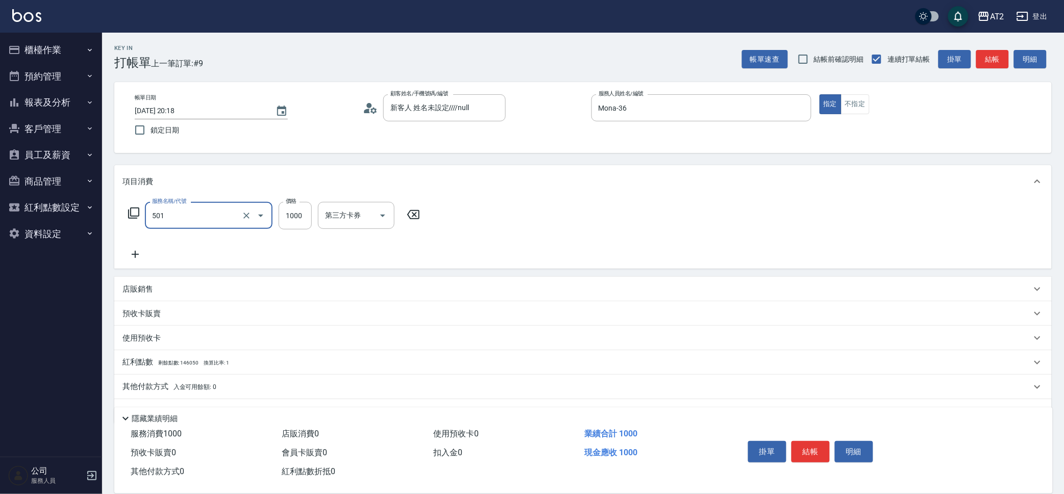
type input "染髮(501)"
type input "0"
type input "19"
type input "10"
click at [310, 210] on input "199" at bounding box center [295, 216] width 33 height 28
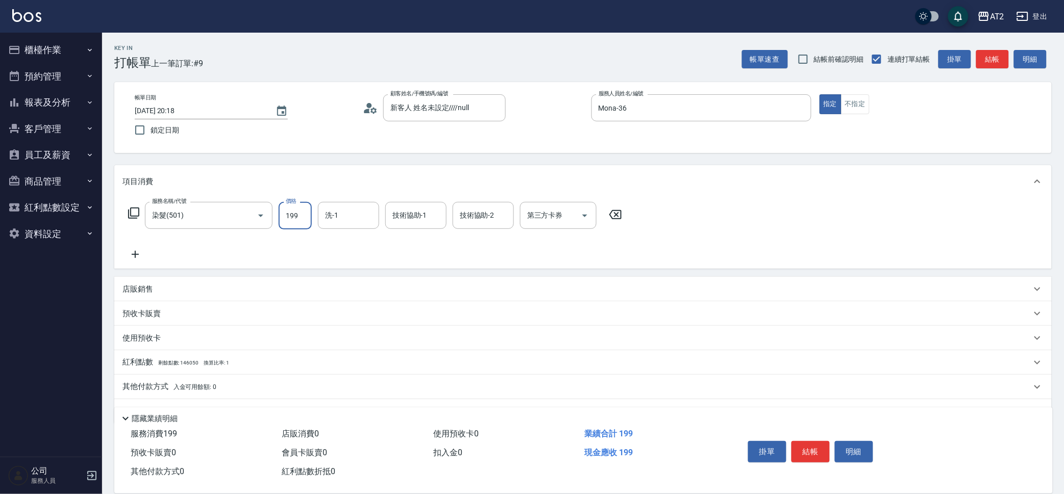
click at [310, 210] on input "199" at bounding box center [295, 216] width 33 height 28
type input "1999"
type input "190"
type input "Ivy-48"
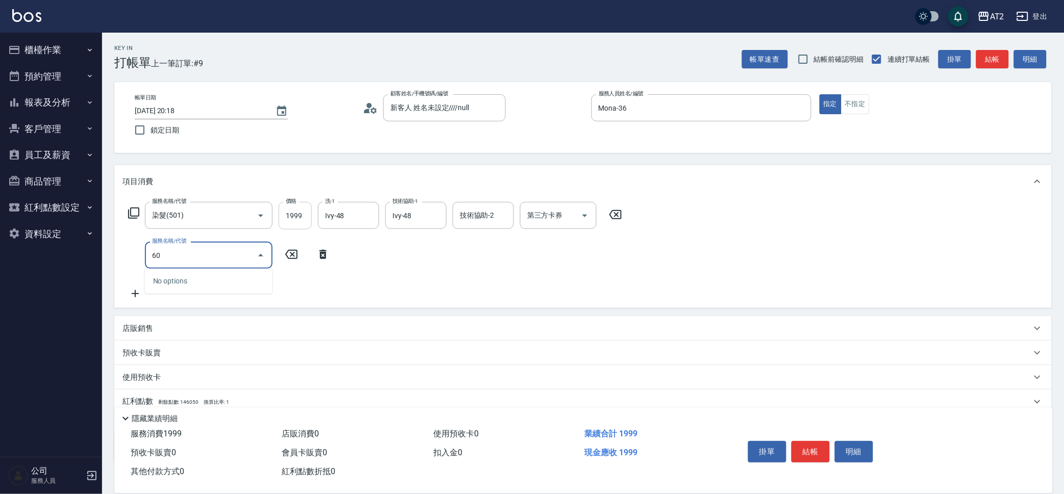
type input "601"
type input "290"
type input "自備護髮(601)"
type input "2"
type input "200"
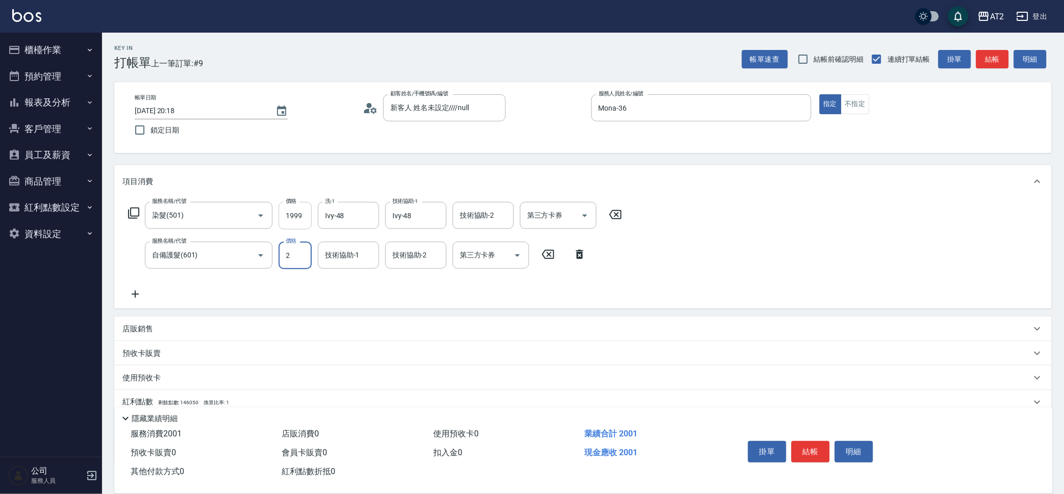
type input "25"
type input "220"
type input "2500"
type input "440"
type input "2500"
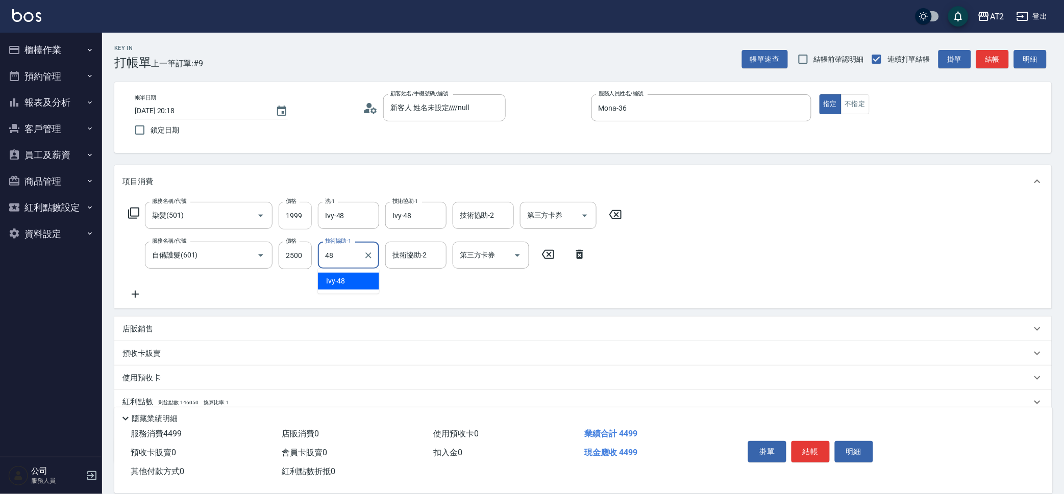
type input "Ivy-48"
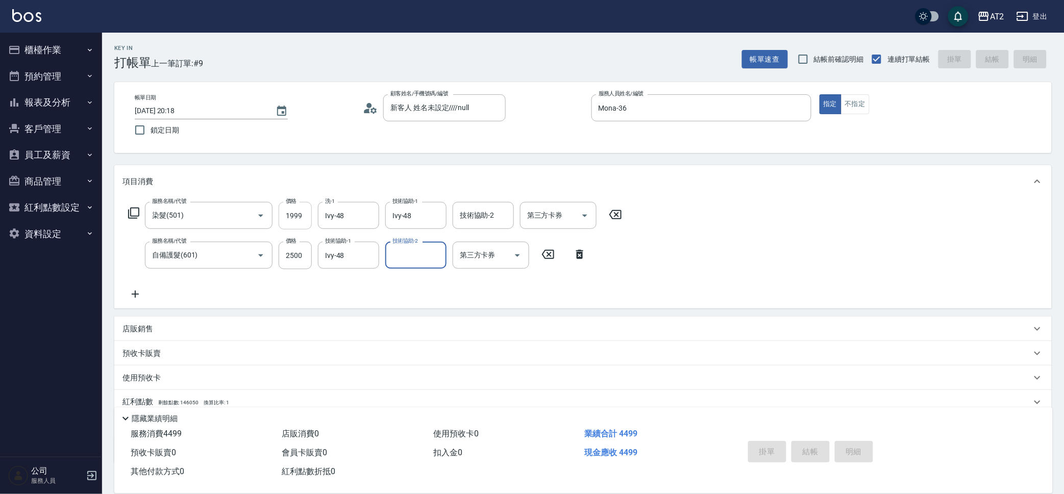
type input "0"
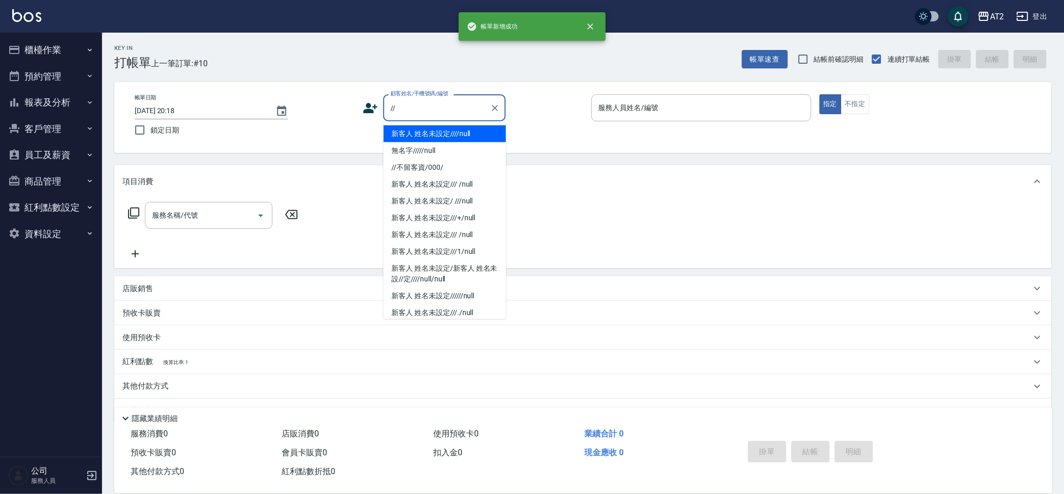
type input "新客人 姓名未設定////null"
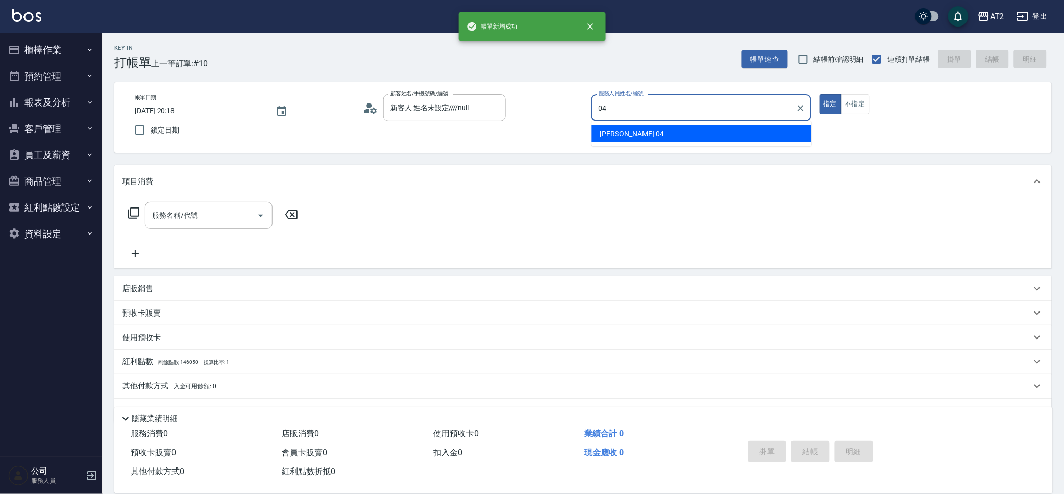
type input "[PERSON_NAME]-04"
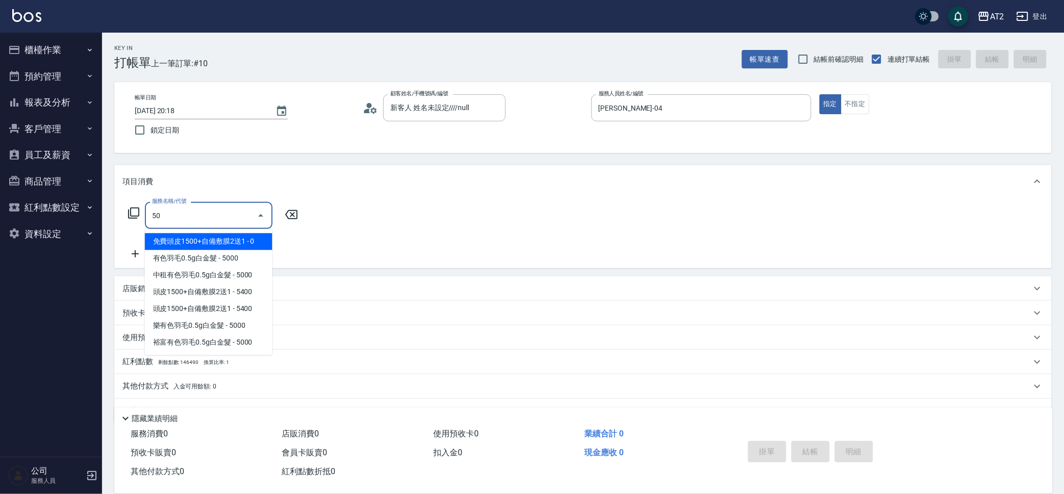
type input "501"
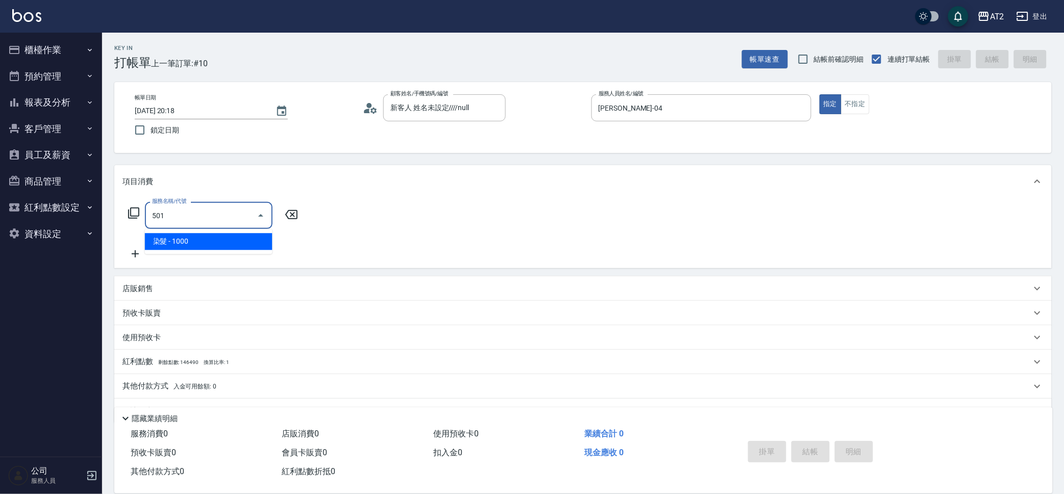
type input "100"
type input "染髮(501)"
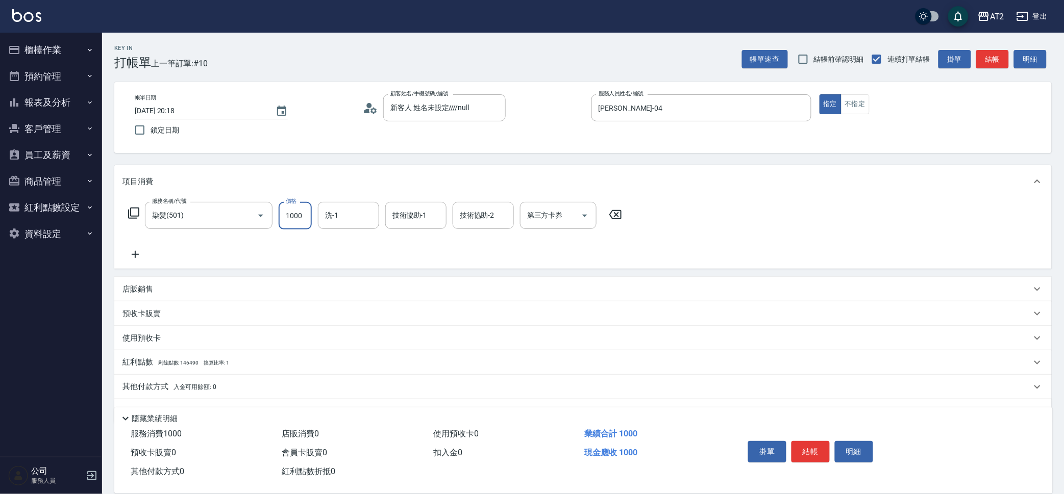
type input "0"
type input "35"
type input "30"
type input "350"
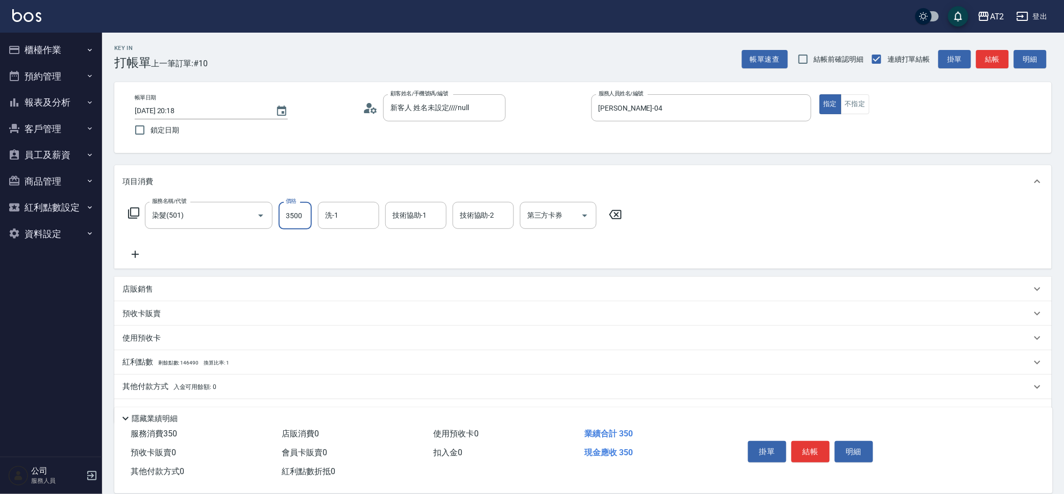
type input "3500"
type input "[DEMOGRAPHIC_DATA]-45"
type input "[PERSON_NAME]-46"
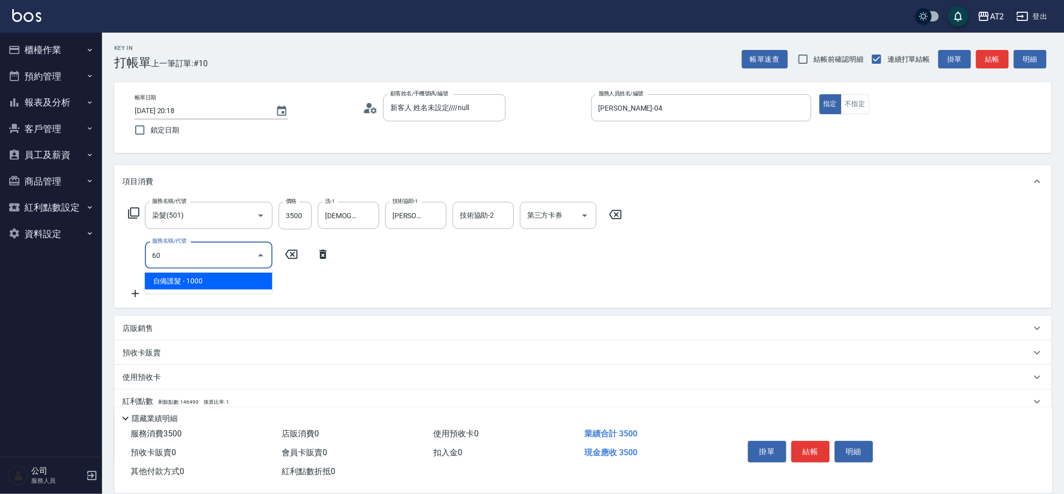
type input "601"
type input "450"
type input "自備護髮(601)"
type input "1"
type input "350"
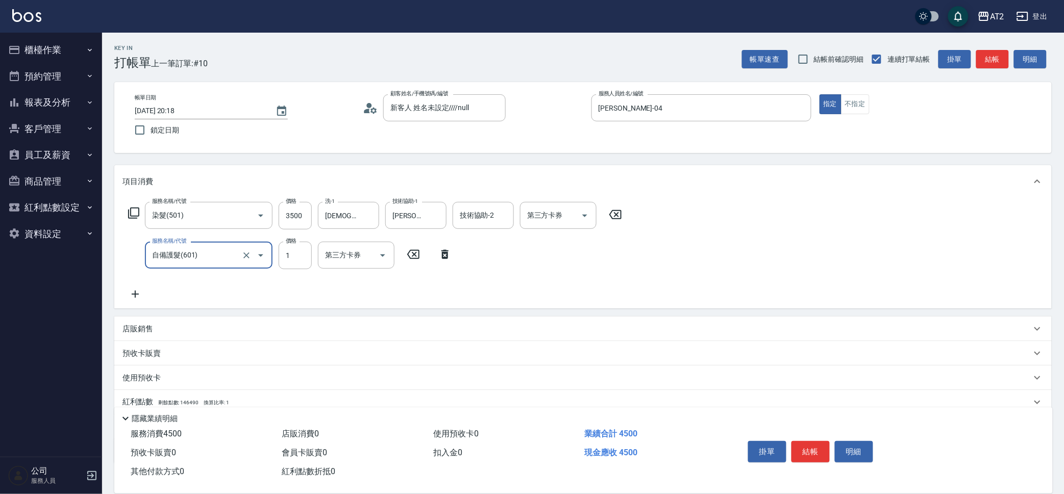
type input "15"
type input "360"
type input "150"
type input "500"
type input "1500"
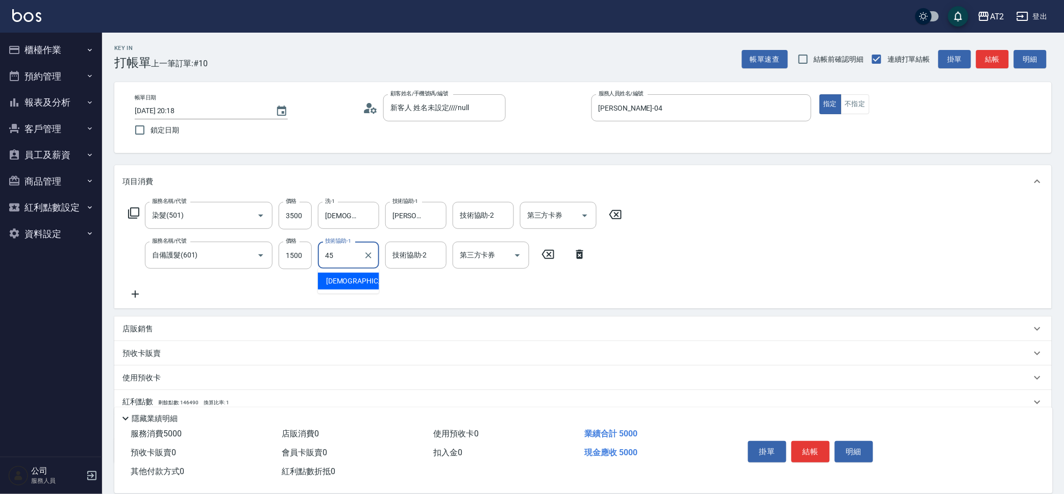
type input "[DEMOGRAPHIC_DATA]-45"
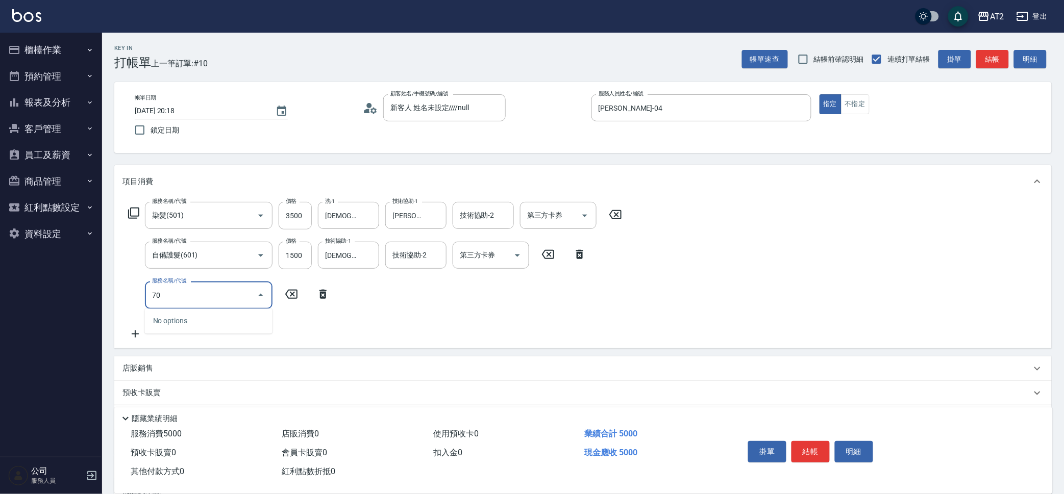
type input "705"
type input "1000"
type input "新羽毛鉑金接髮調整(705)"
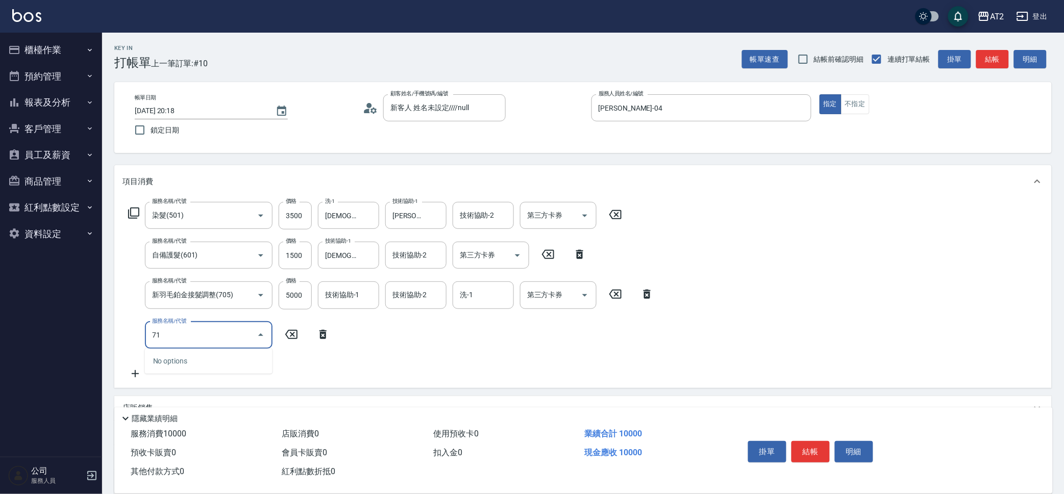
type input "714"
type input "1150"
type input "單拆/單串(714)"
type input "0"
type input "1000"
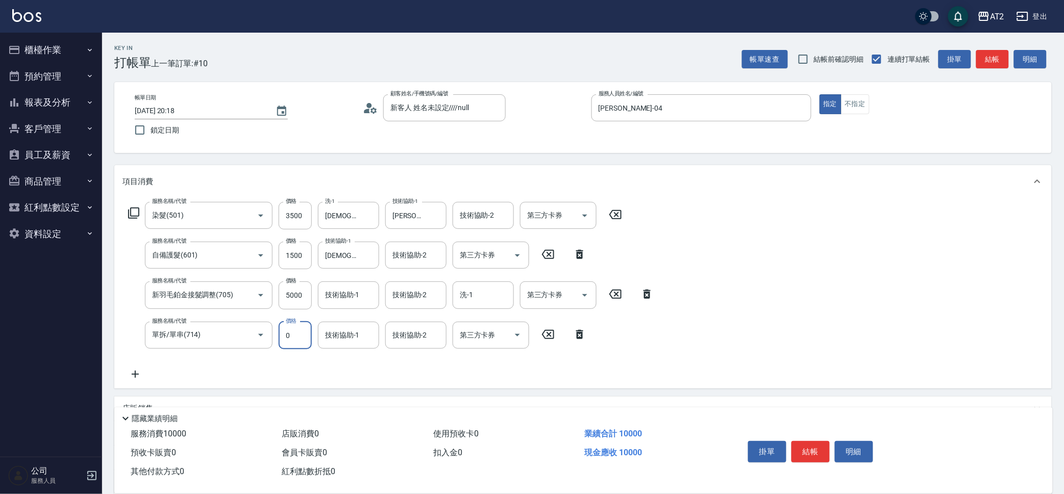
type input "0"
type input "[PERSON_NAME]-46"
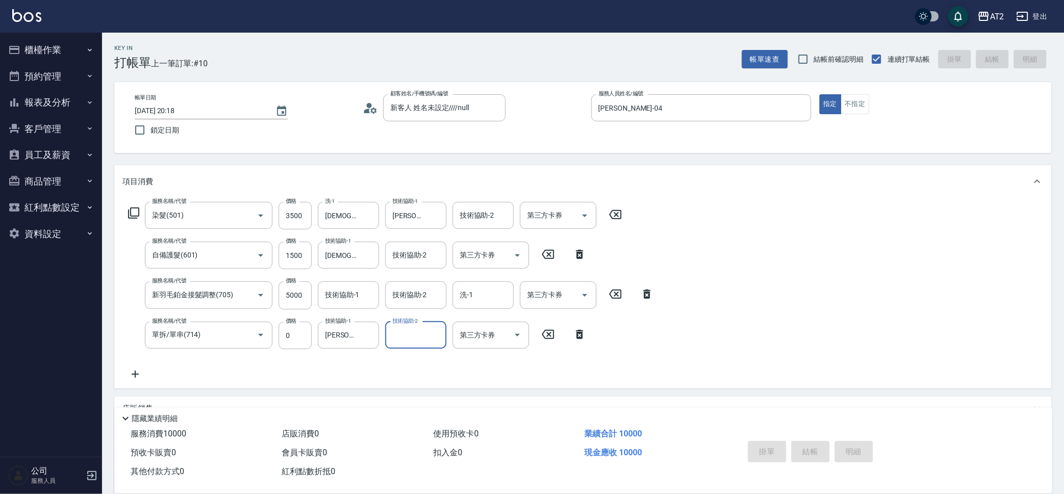
type input "0"
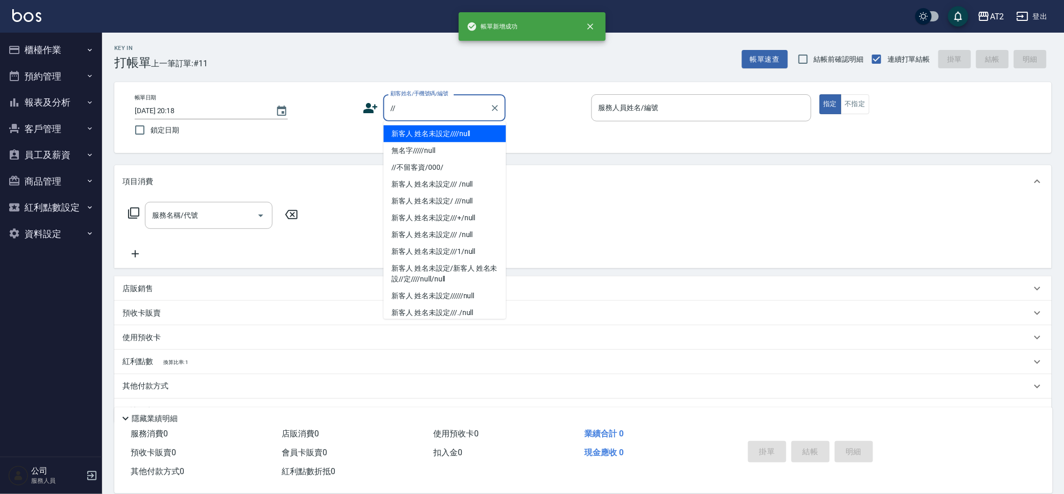
type input "新客人 姓名未設定////null"
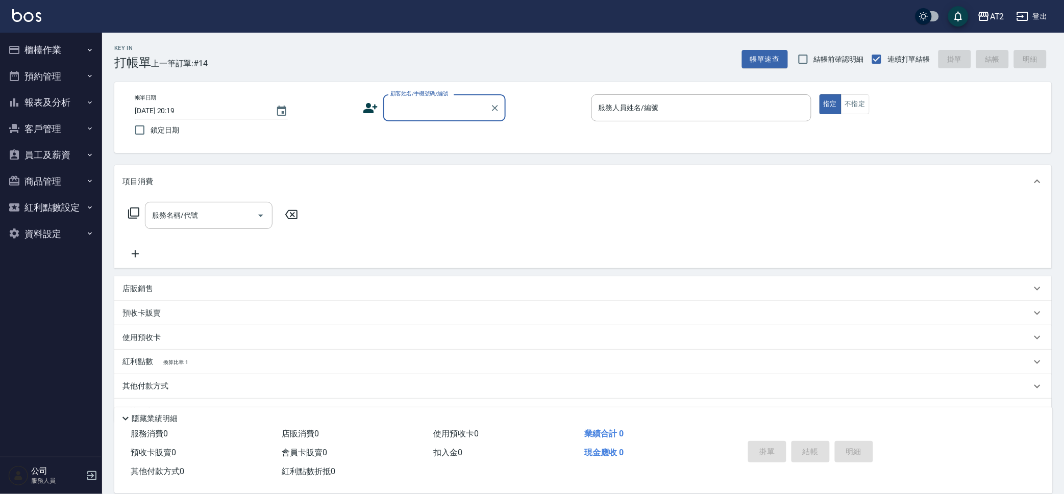
click at [42, 103] on button "報表及分析" at bounding box center [51, 102] width 94 height 27
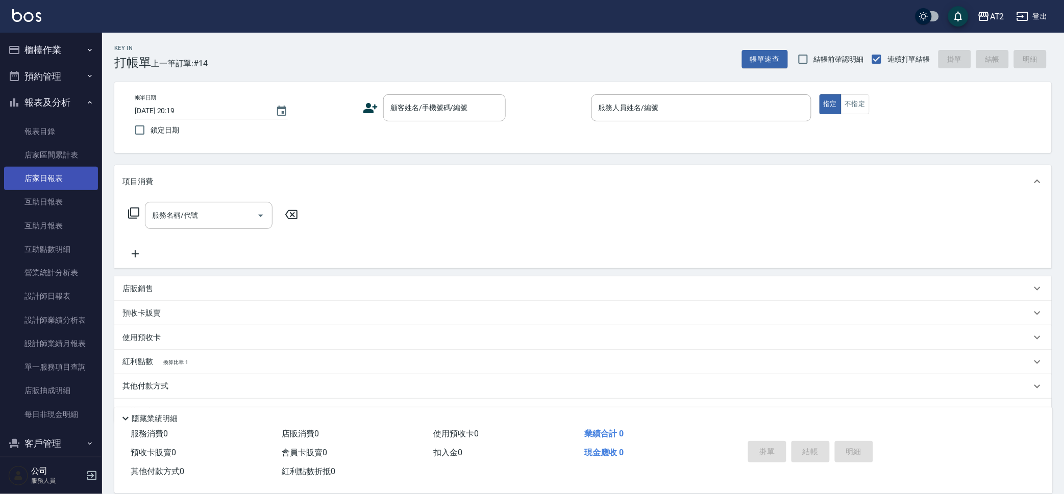
click at [55, 182] on link "店家日報表" at bounding box center [51, 178] width 94 height 23
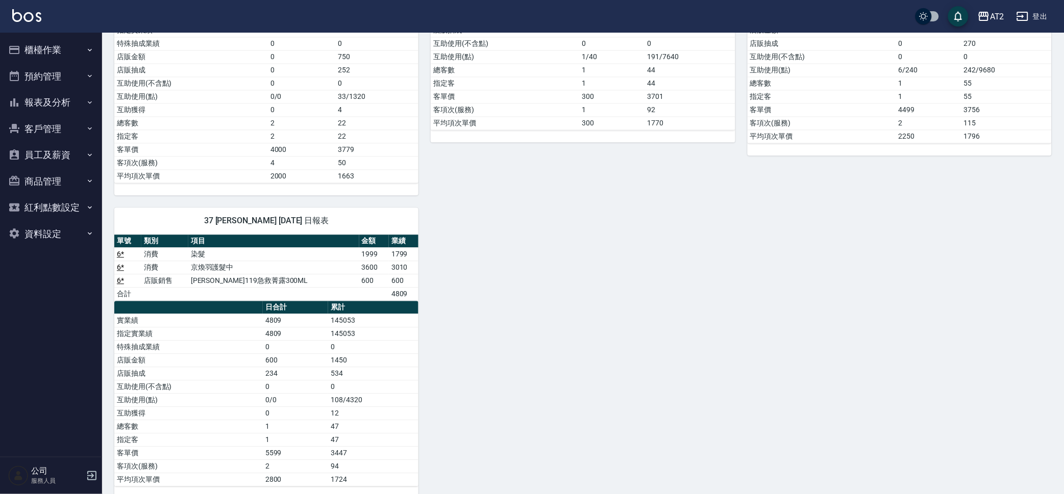
scroll to position [690, 0]
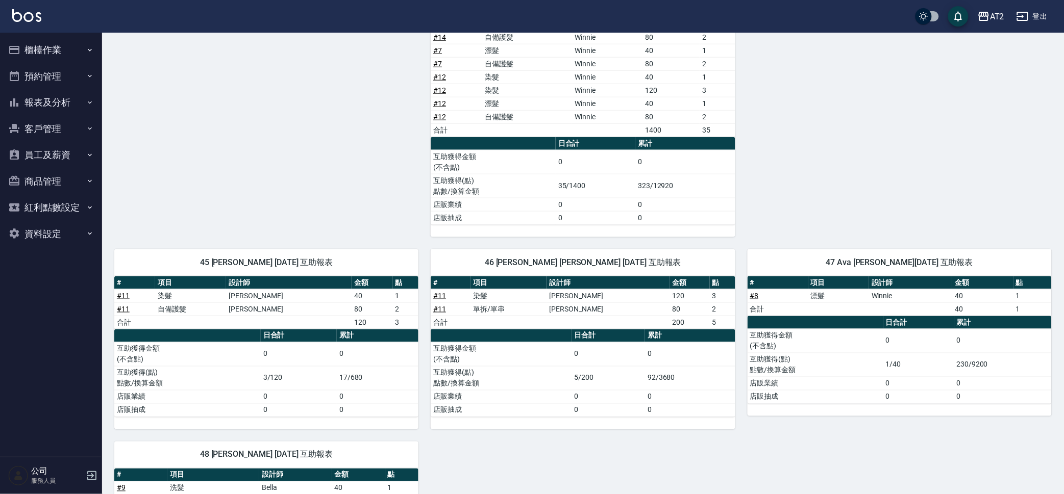
scroll to position [486, 0]
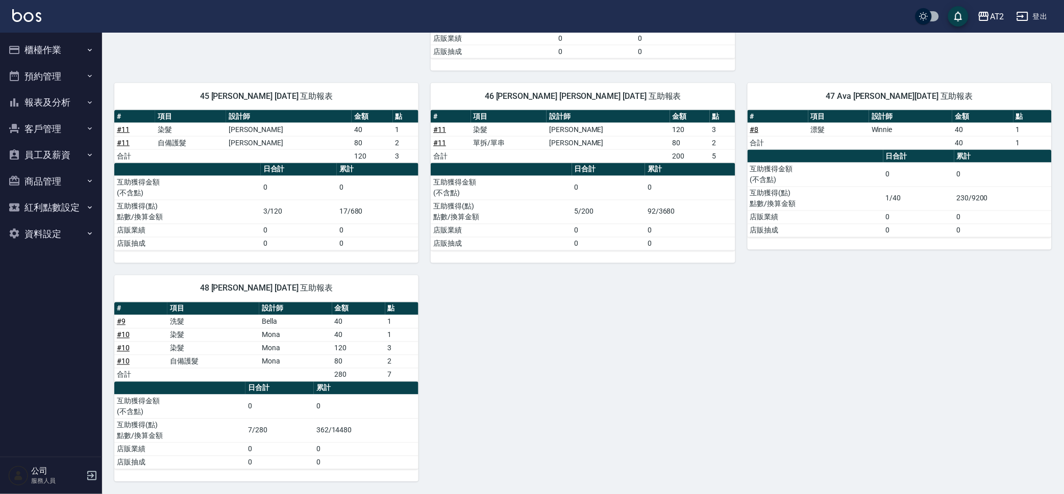
click at [608, 387] on div "11 Nini 08/21/2025 互助報表 # 項目 設計師 金額 點 # 5 喬娜斯新品頭皮洗1000ML(單罐) 850x1 850 # 5 喬娜斯新…" at bounding box center [576, 67] width 949 height 829
